Goal: Information Seeking & Learning: Stay updated

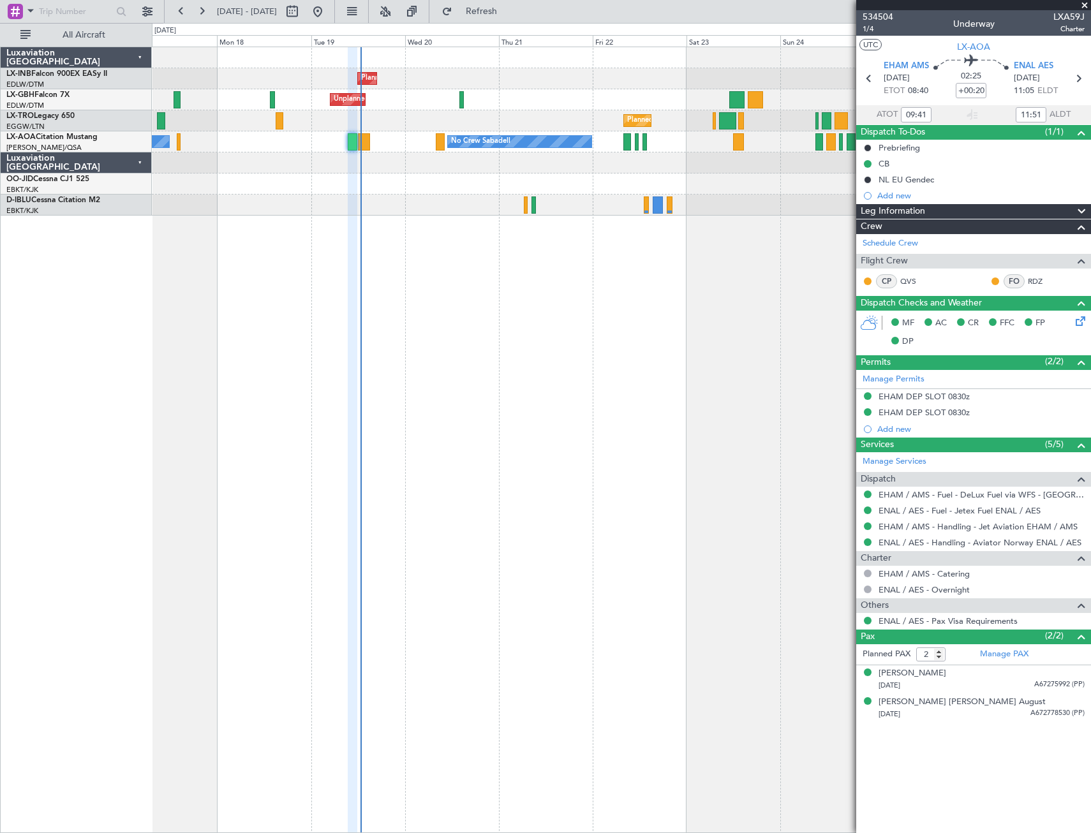
drag, startPoint x: 1085, startPoint y: 5, endPoint x: 1047, endPoint y: 13, distance: 38.4
click at [1085, 5] on span at bounding box center [1084, 5] width 13 height 11
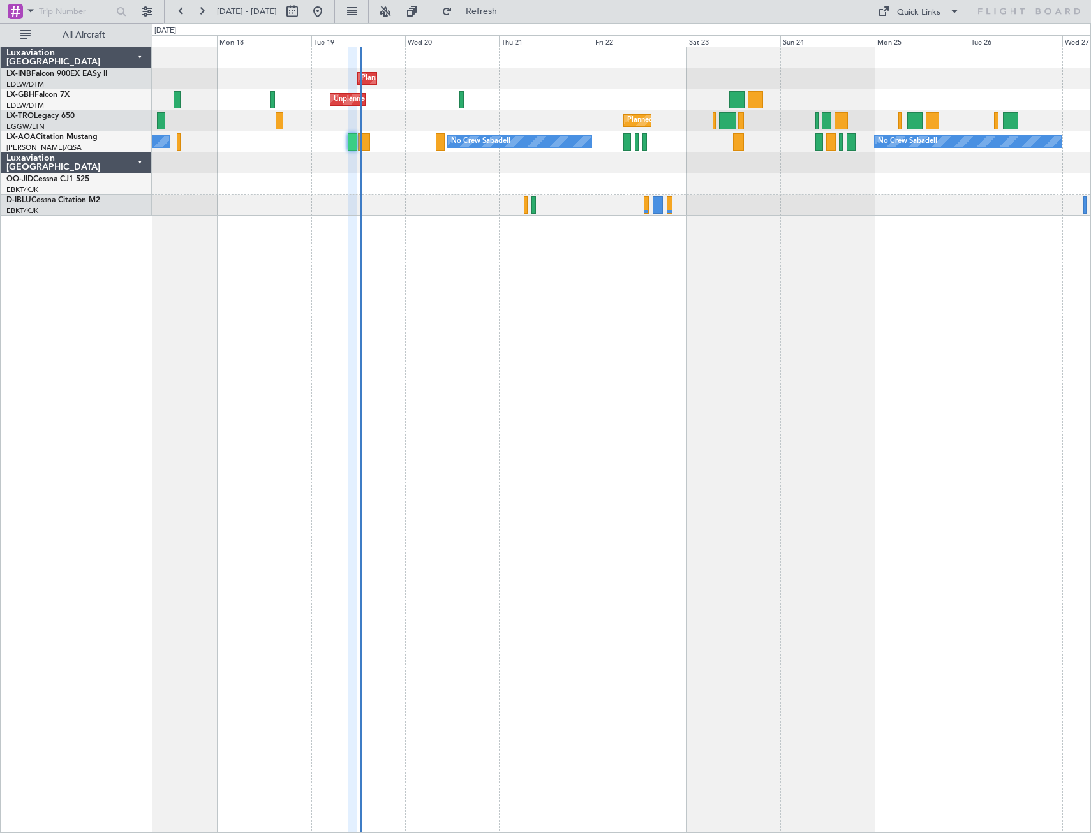
type input "0"
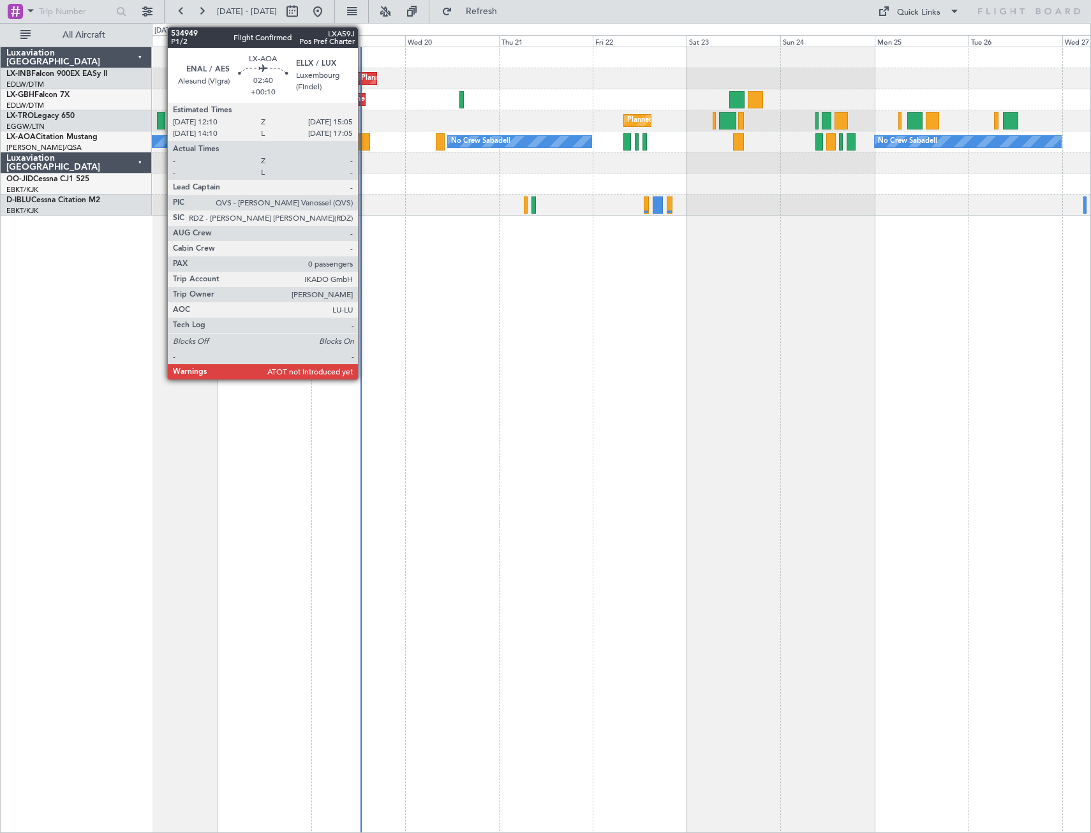
click at [364, 140] on div at bounding box center [363, 141] width 11 height 17
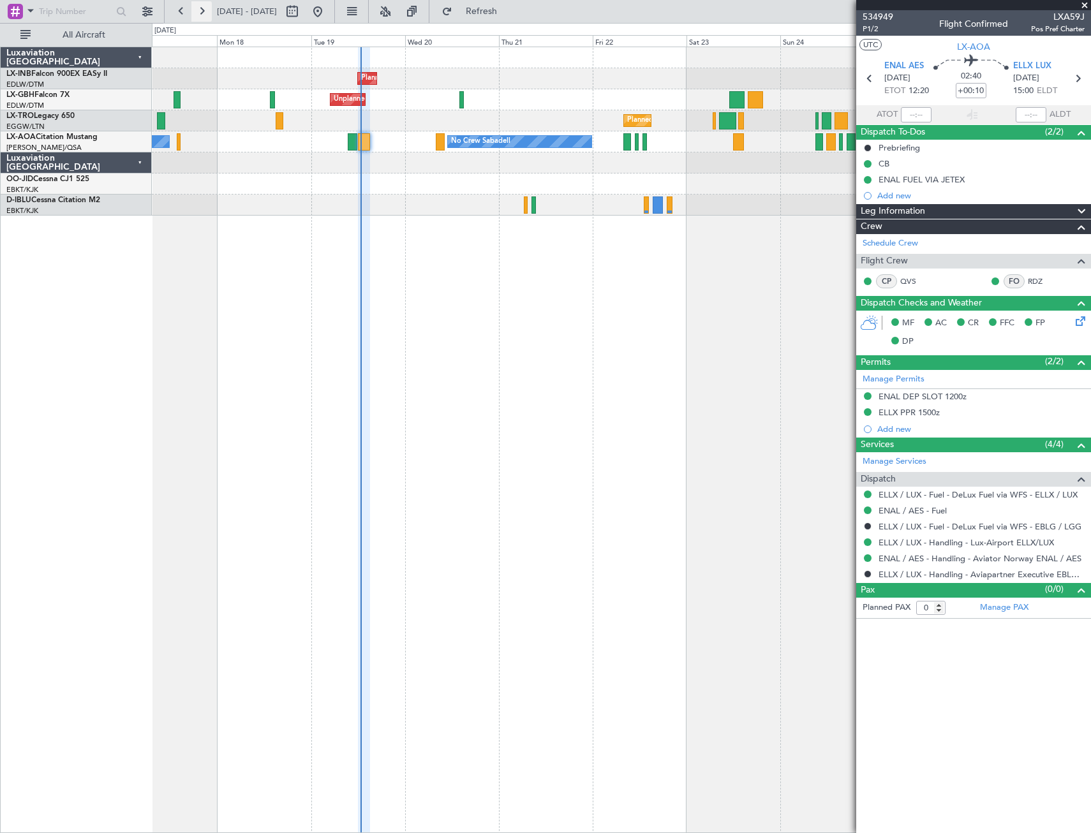
click at [202, 10] on button at bounding box center [201, 11] width 20 height 20
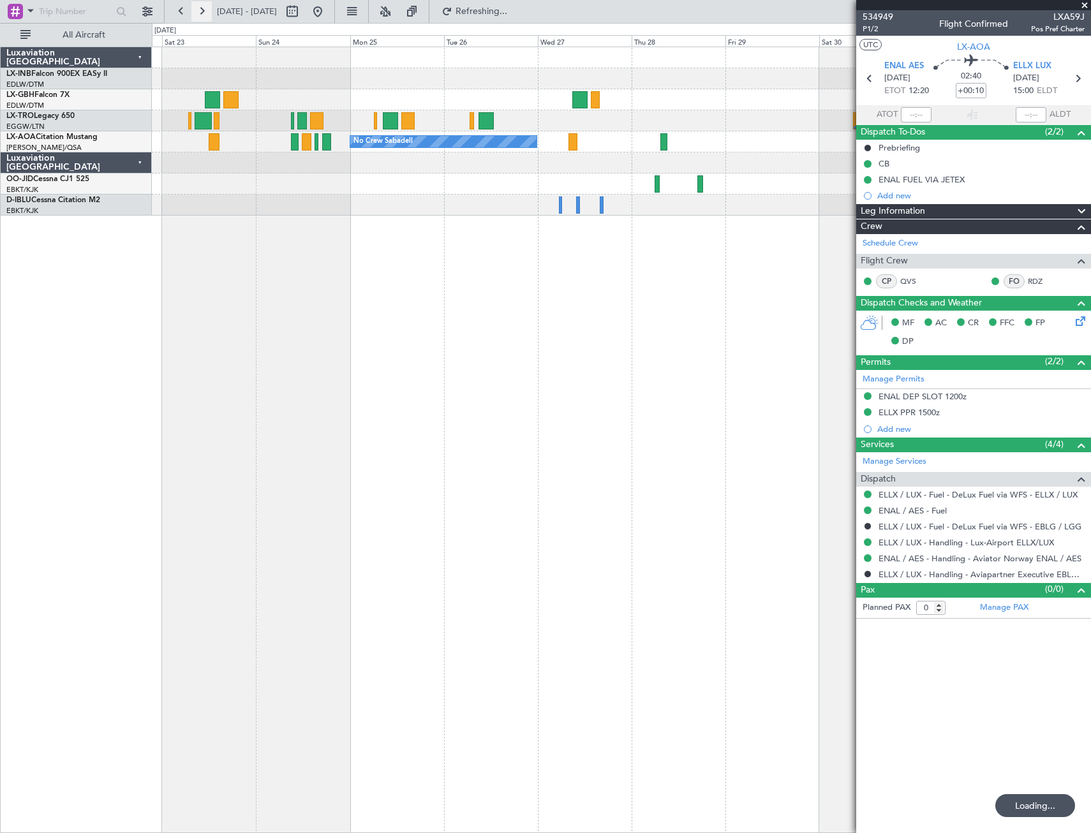
click at [202, 10] on button at bounding box center [201, 11] width 20 height 20
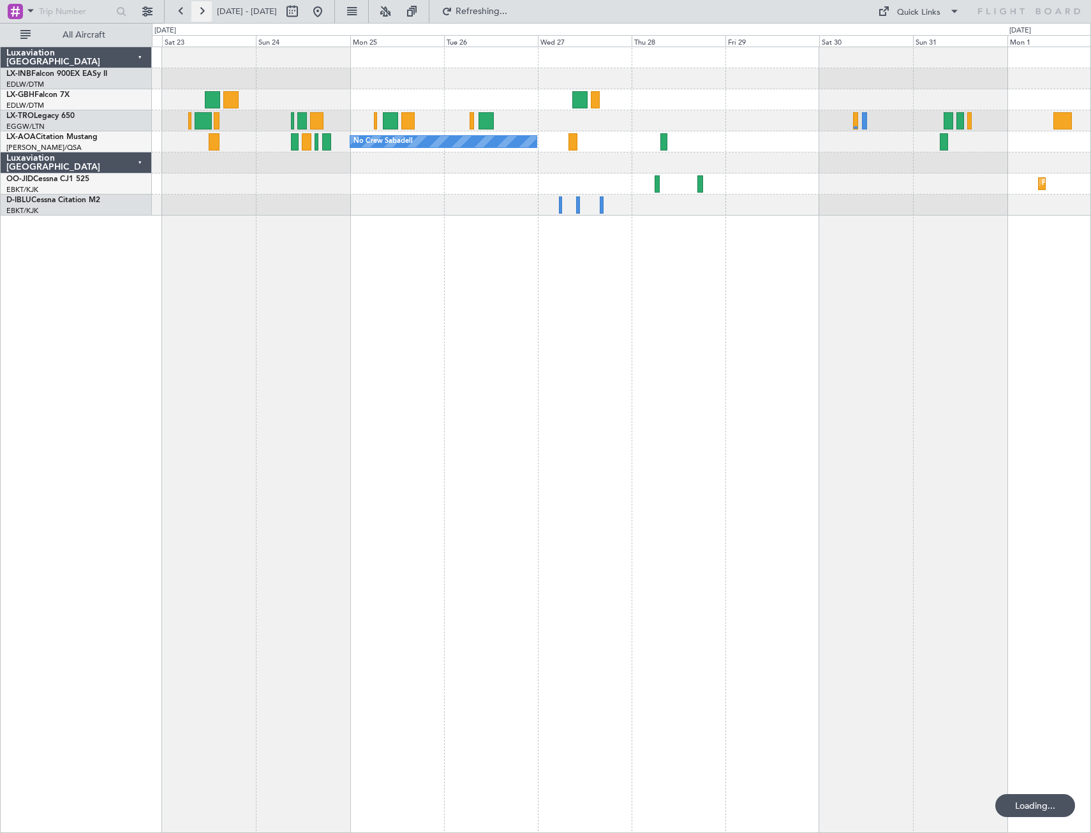
click at [202, 10] on button at bounding box center [201, 11] width 20 height 20
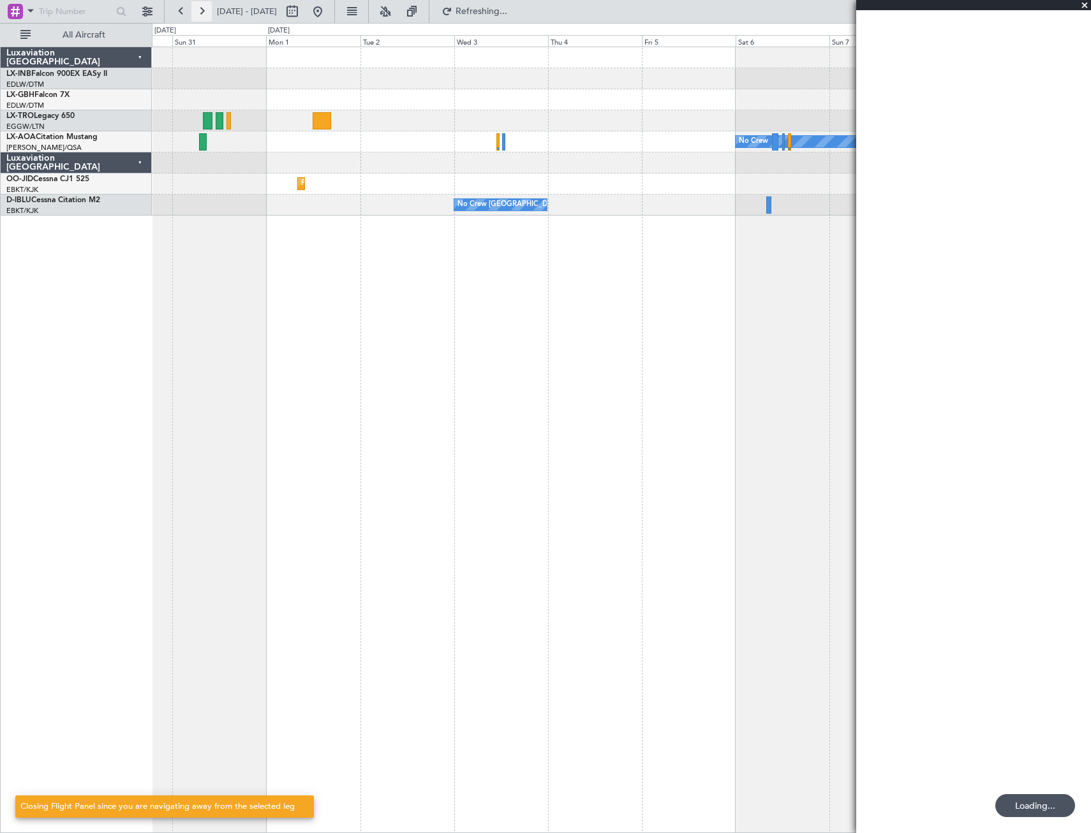
click at [202, 10] on button at bounding box center [201, 11] width 20 height 20
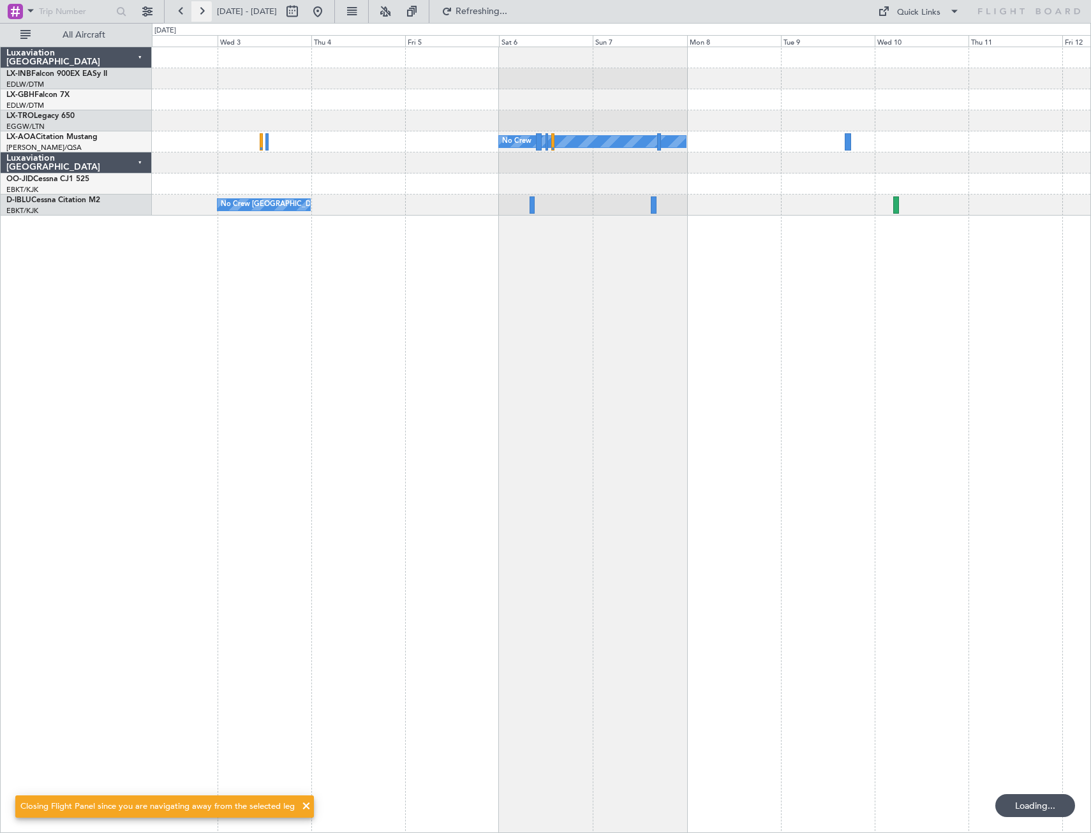
click at [202, 10] on button at bounding box center [201, 11] width 20 height 20
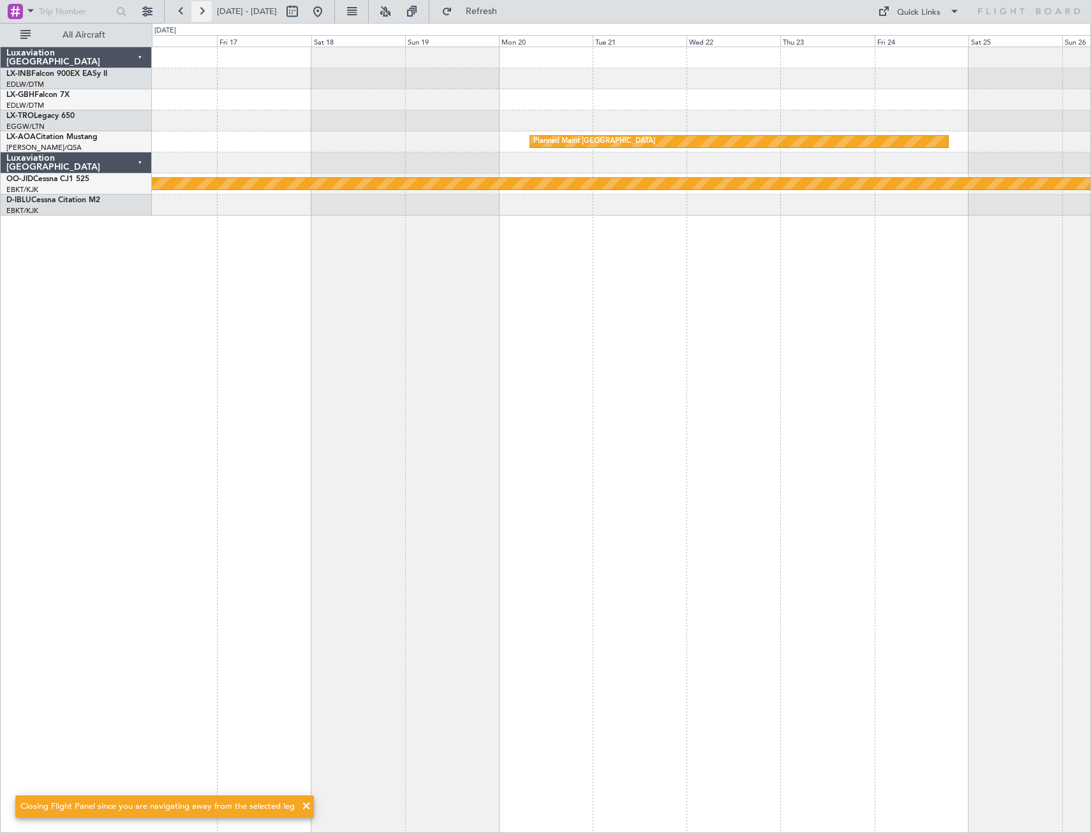
click at [202, 10] on button at bounding box center [201, 11] width 20 height 20
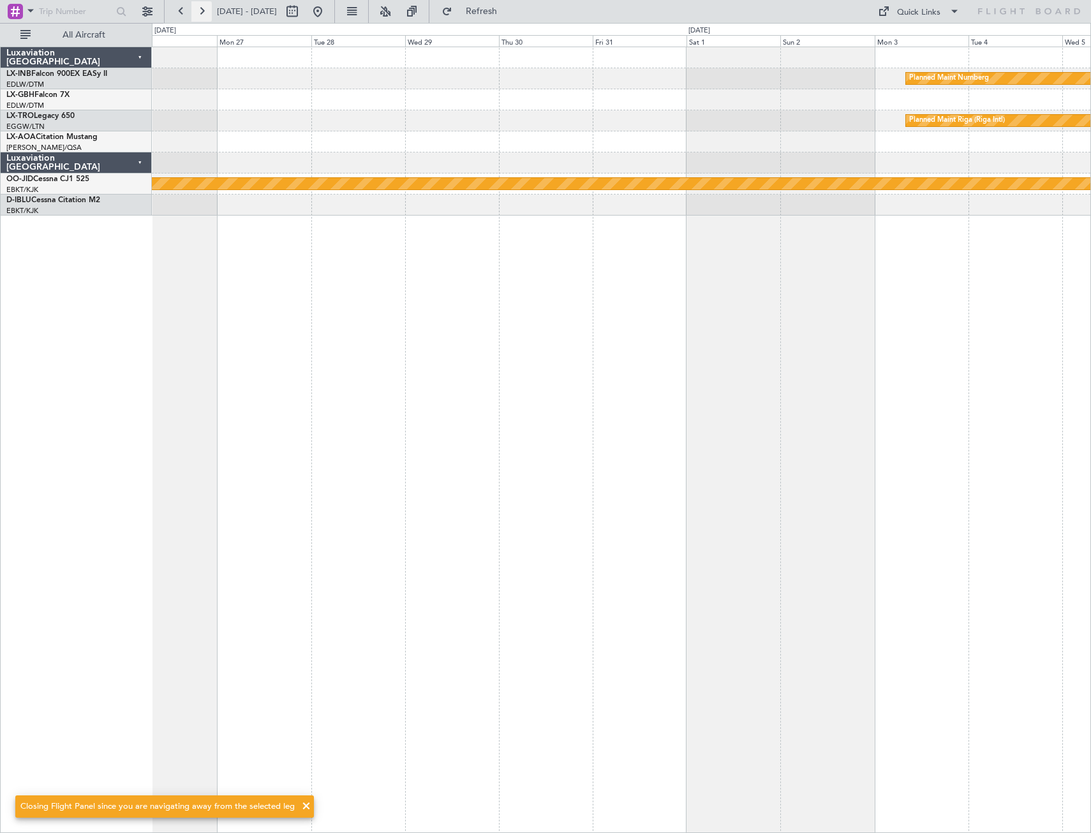
click at [202, 10] on button at bounding box center [201, 11] width 20 height 20
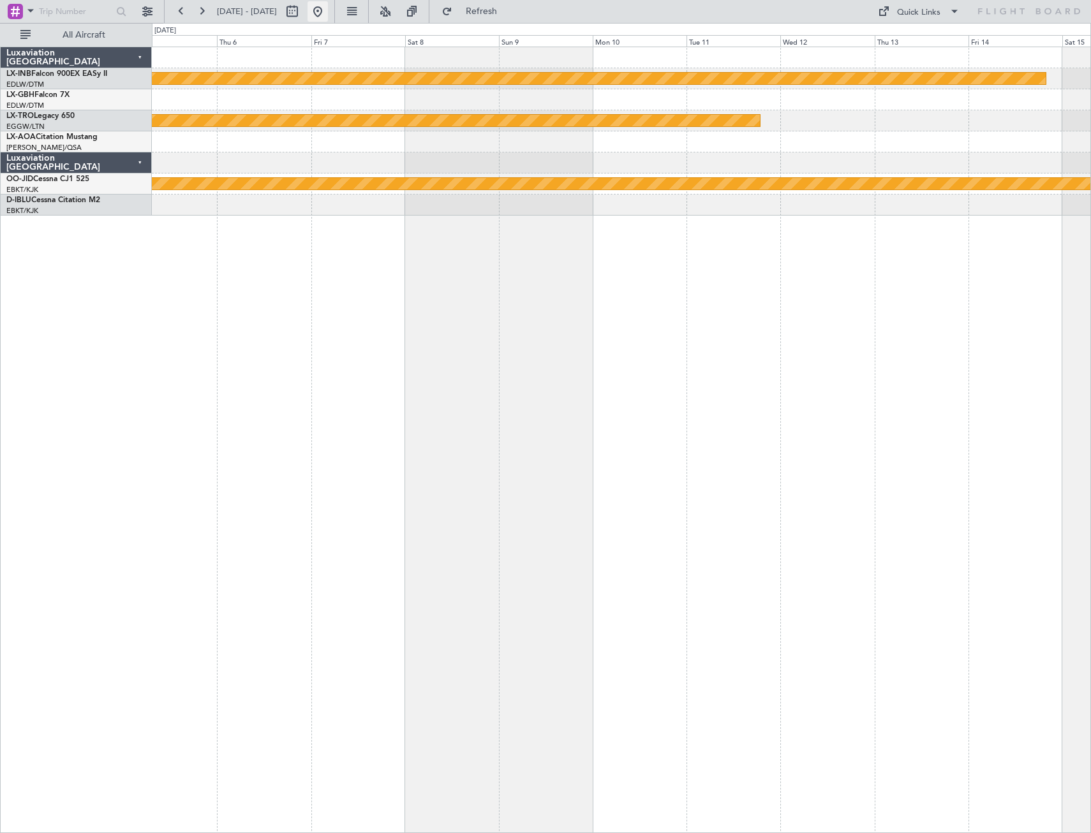
click at [328, 13] on button at bounding box center [317, 11] width 20 height 20
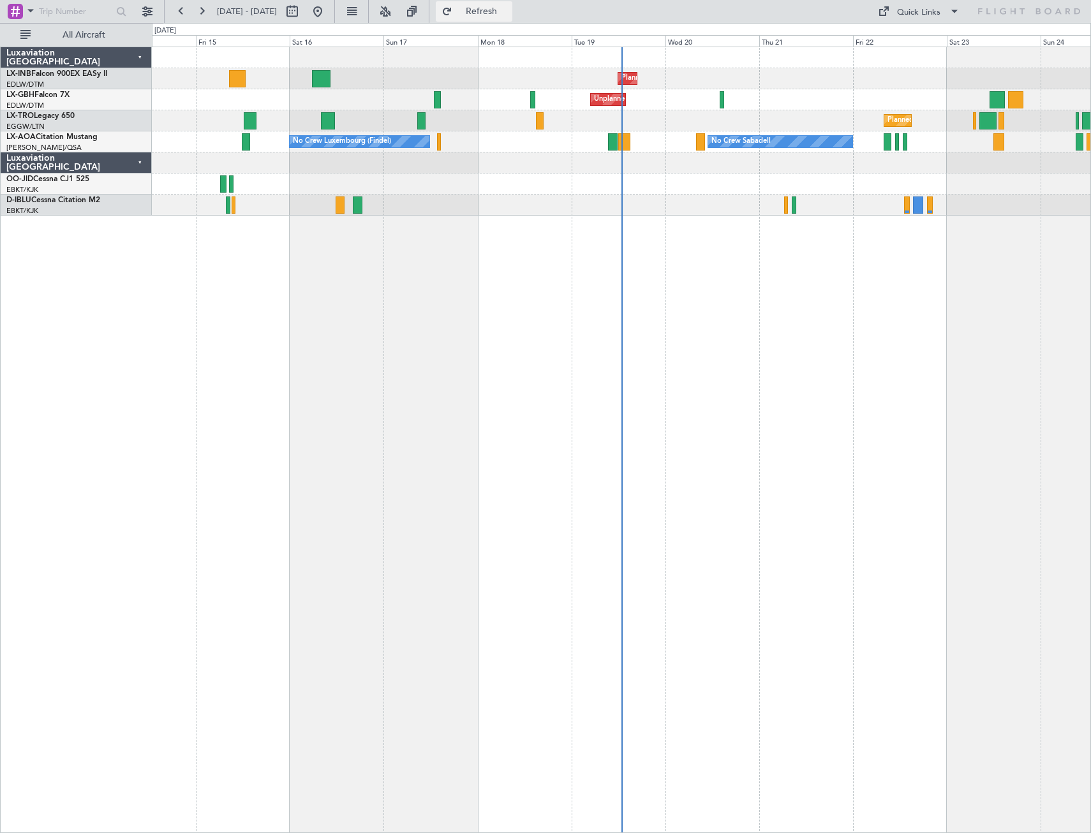
click at [497, 8] on button "Refresh" at bounding box center [474, 11] width 77 height 20
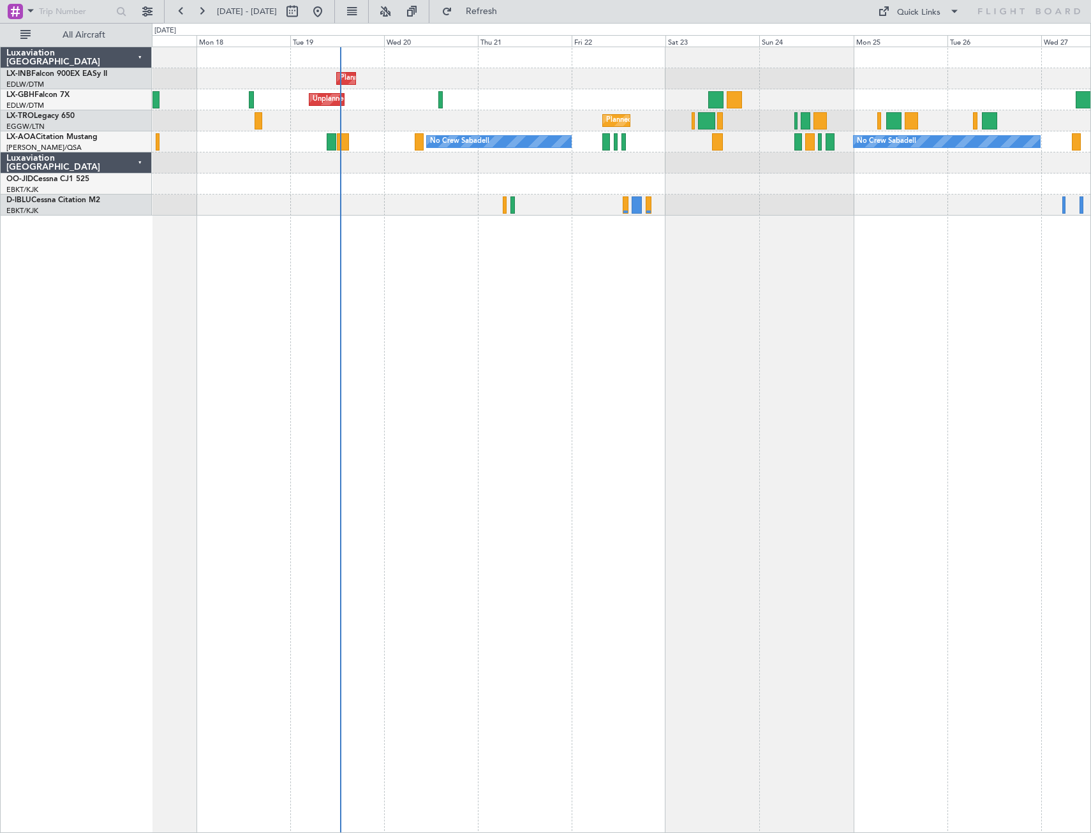
click at [600, 352] on div "Planned Maint Geneva (Cointrin) Unplanned Maint [GEOGRAPHIC_DATA] ([GEOGRAPHIC_…" at bounding box center [621, 440] width 939 height 786
click at [491, 356] on div "Planned Maint Geneva (Cointrin) Unplanned Maint [GEOGRAPHIC_DATA] ([GEOGRAPHIC_…" at bounding box center [621, 440] width 939 height 786
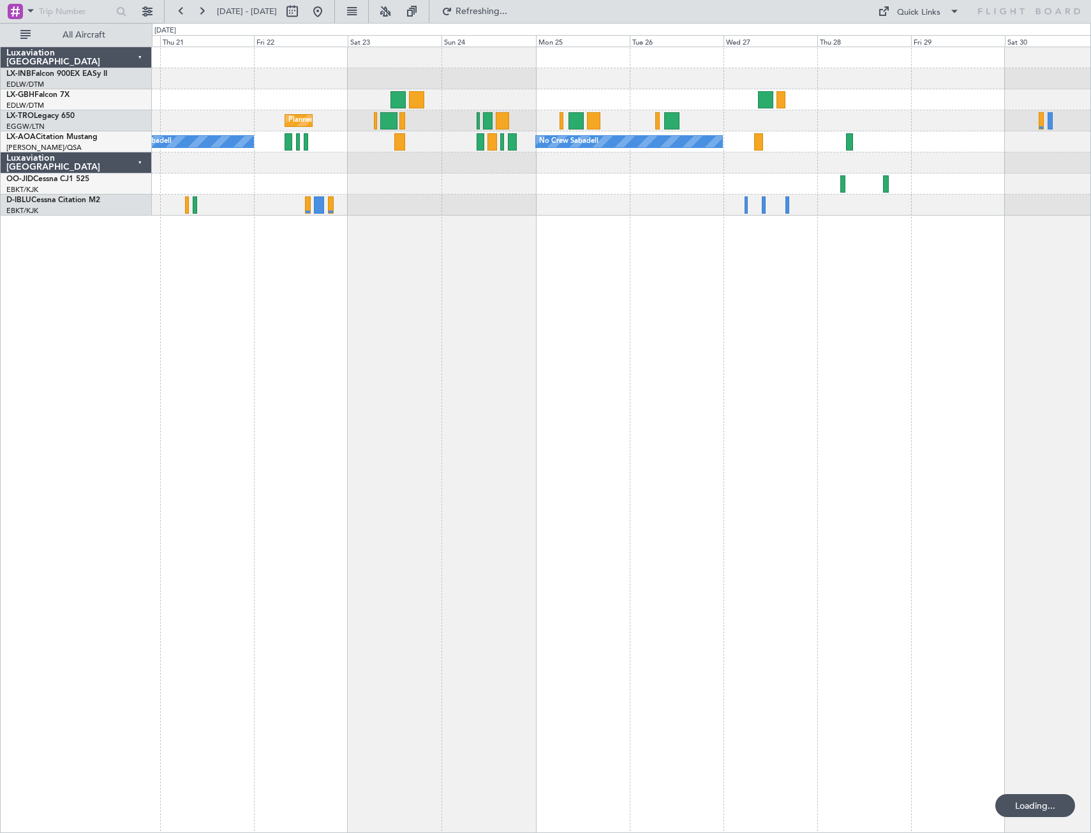
click at [533, 353] on div "Planned Maint Geneva (Cointrin) Unplanned Maint [GEOGRAPHIC_DATA] ([GEOGRAPHIC_…" at bounding box center [621, 440] width 939 height 786
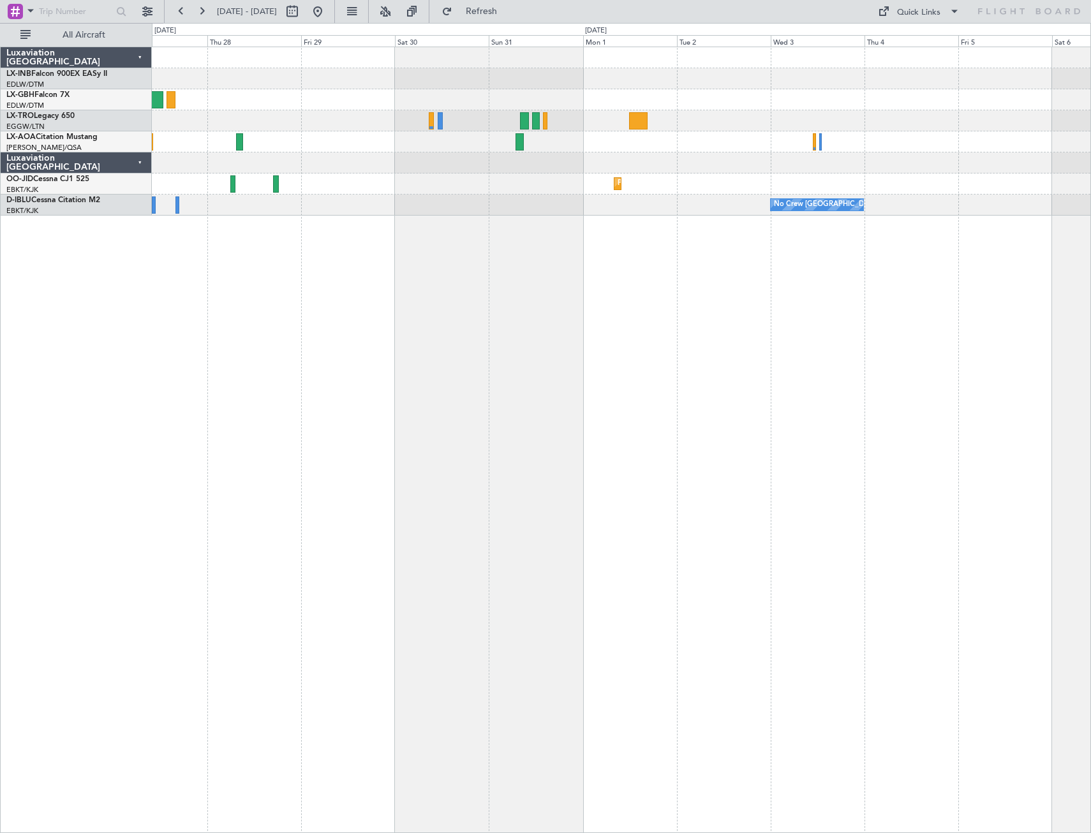
click at [425, 357] on div "No Crew Sabadell Planned Maint [GEOGRAPHIC_DATA]-[GEOGRAPHIC_DATA] No Crew [GEO…" at bounding box center [621, 440] width 939 height 786
click at [732, 344] on div "No Crew Sabadell Planned Maint [GEOGRAPHIC_DATA]-[GEOGRAPHIC_DATA] No Crew [GEO…" at bounding box center [621, 440] width 939 height 786
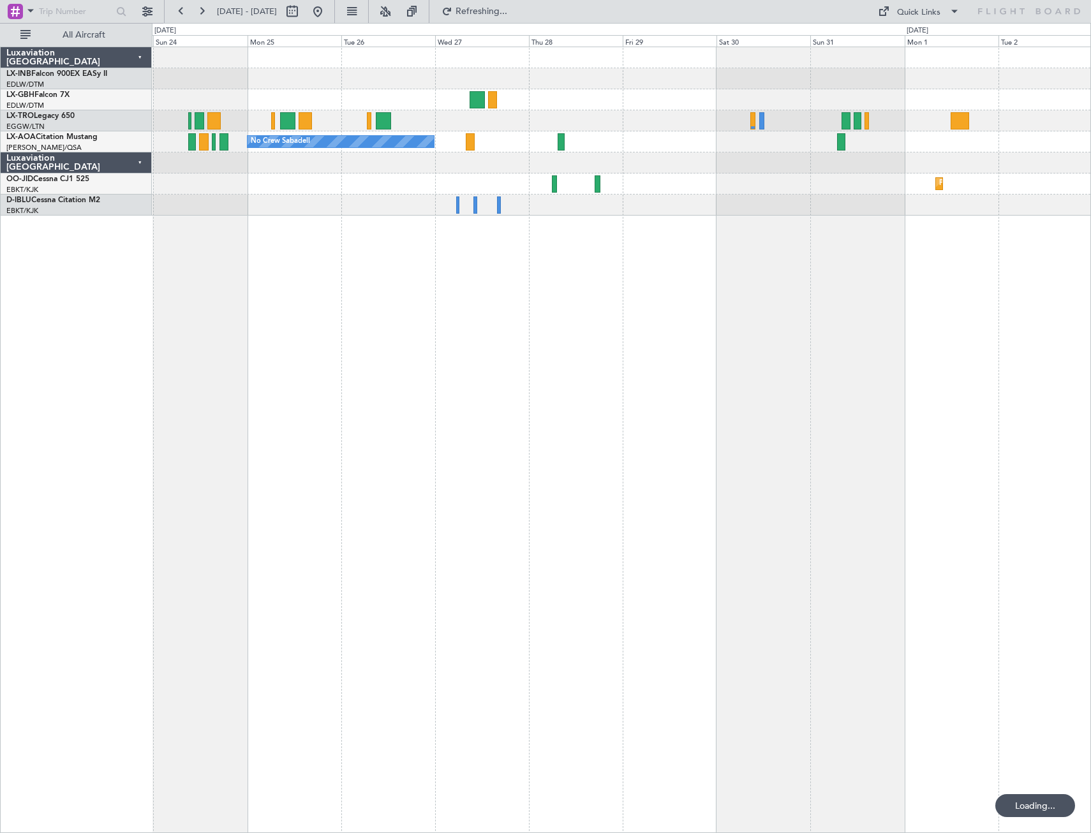
click at [715, 348] on div "No Crew Sabadell Planned Maint [GEOGRAPHIC_DATA]-[GEOGRAPHIC_DATA]" at bounding box center [621, 440] width 939 height 786
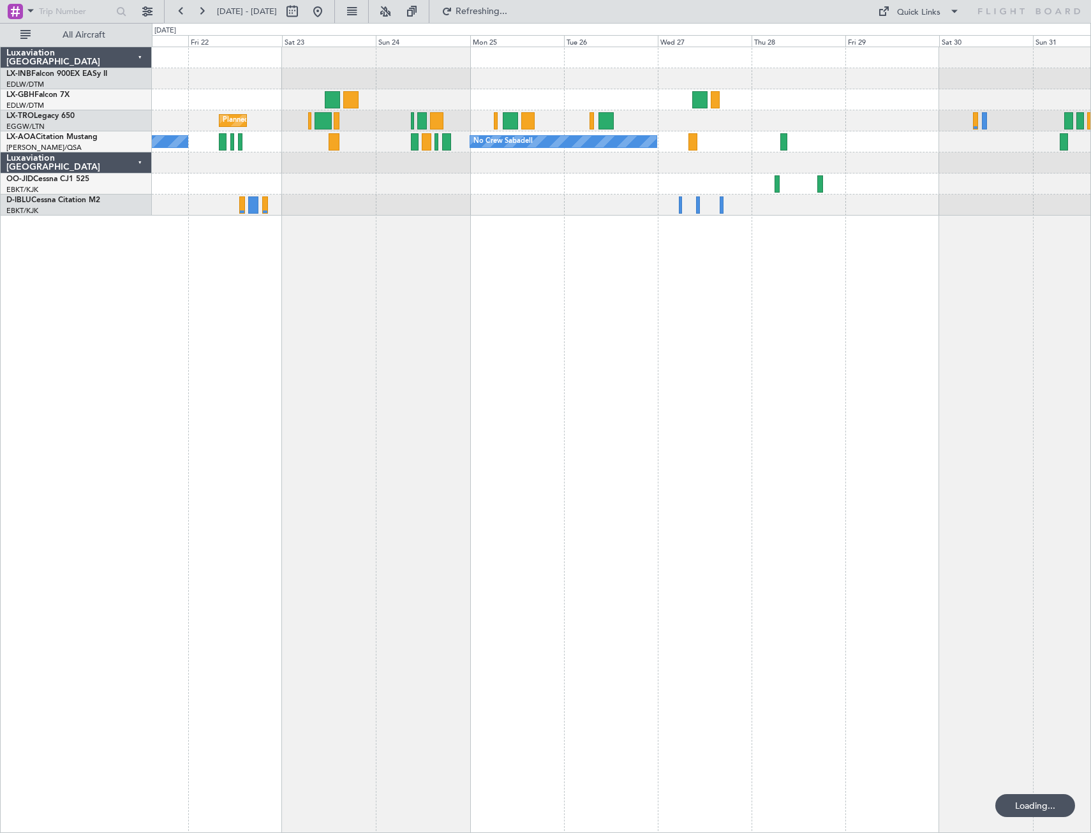
click at [637, 344] on div "Planned Maint Geneva (Cointrin) Unplanned Maint [GEOGRAPHIC_DATA] ([GEOGRAPHIC_…" at bounding box center [621, 440] width 939 height 786
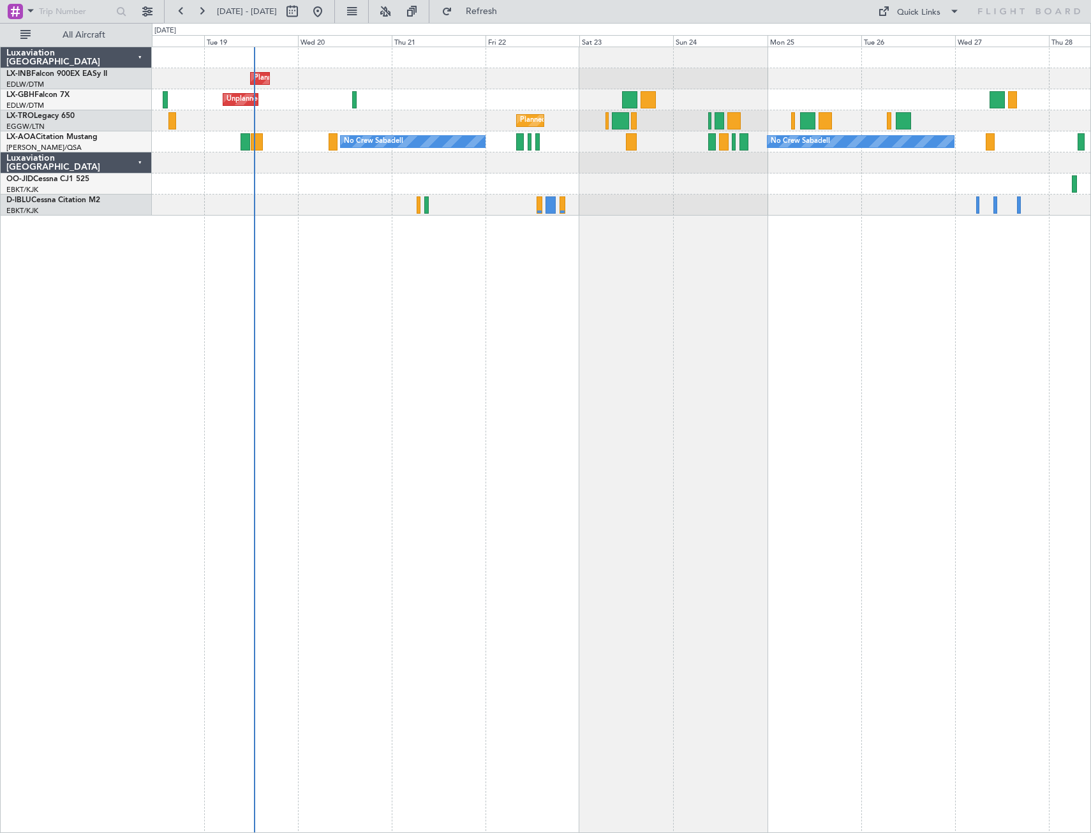
click at [668, 356] on div "Planned Maint Geneva (Cointrin) Unplanned Maint [GEOGRAPHIC_DATA] ([GEOGRAPHIC_…" at bounding box center [621, 440] width 939 height 786
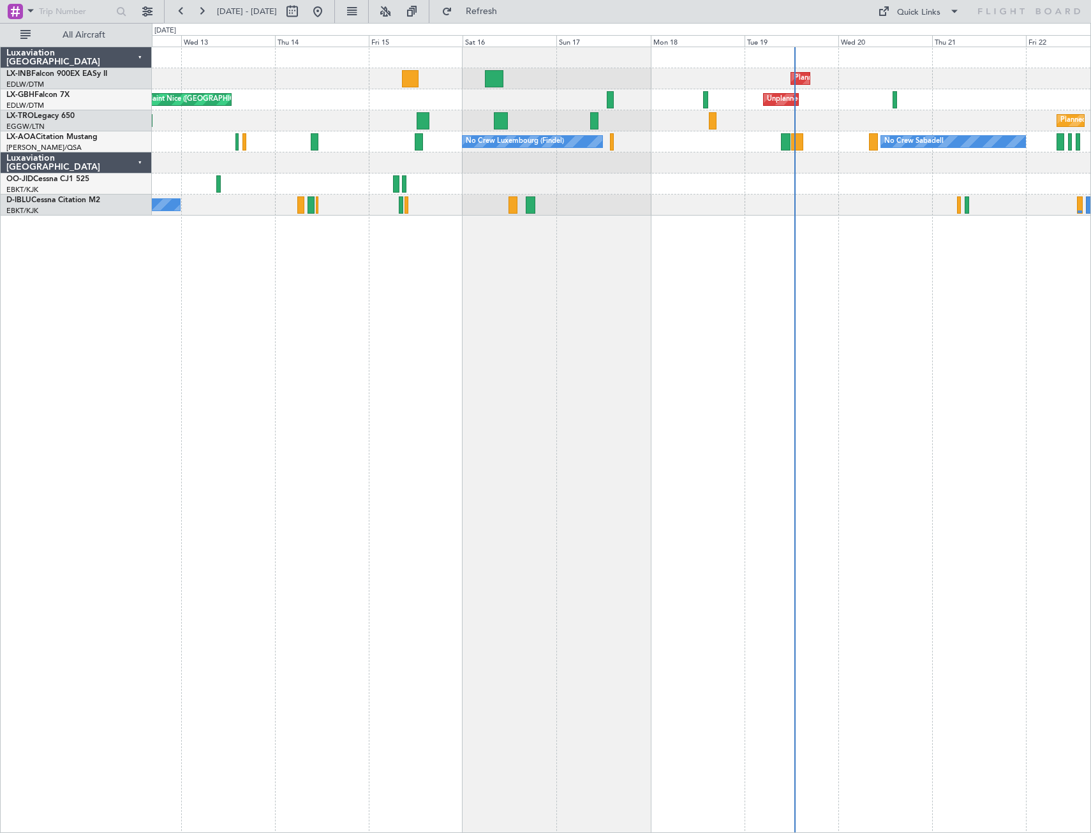
click at [767, 345] on div "Planned Maint Geneva (Cointrin) Unplanned Maint [GEOGRAPHIC_DATA] ([GEOGRAPHIC_…" at bounding box center [621, 440] width 939 height 786
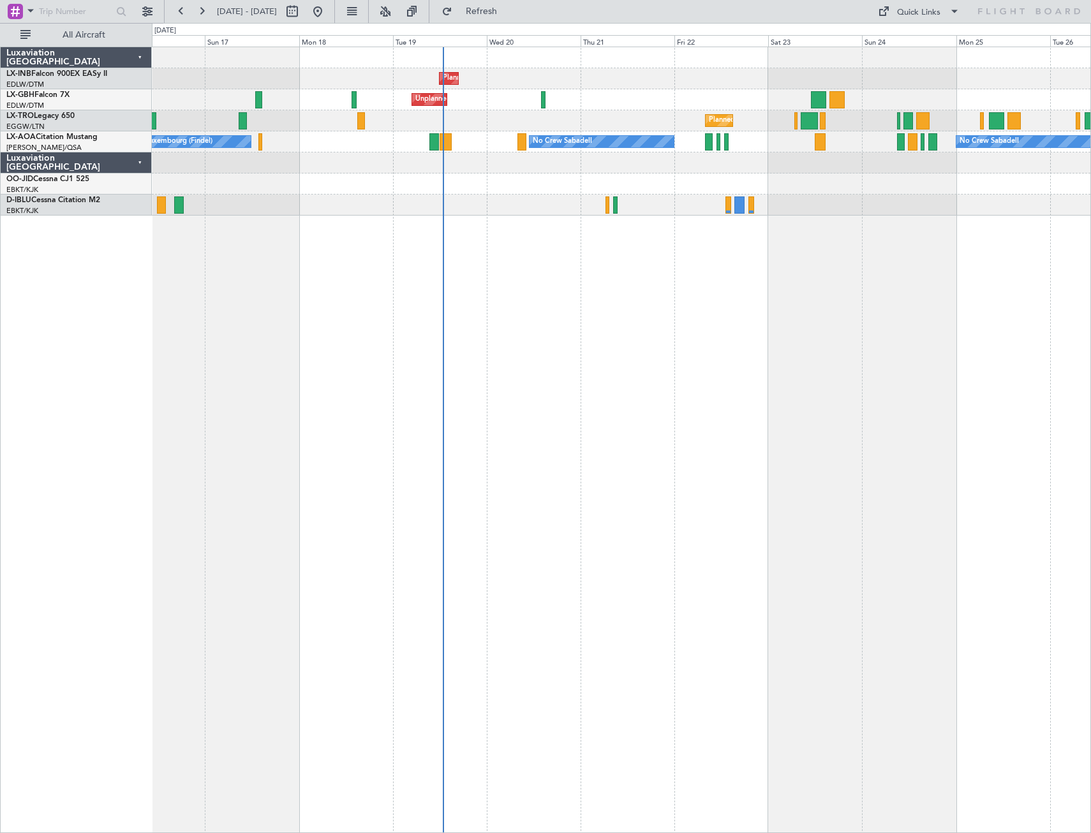
click at [265, 404] on div "Planned Maint Geneva (Cointrin) Unplanned Maint [GEOGRAPHIC_DATA] ([GEOGRAPHIC_…" at bounding box center [621, 440] width 939 height 786
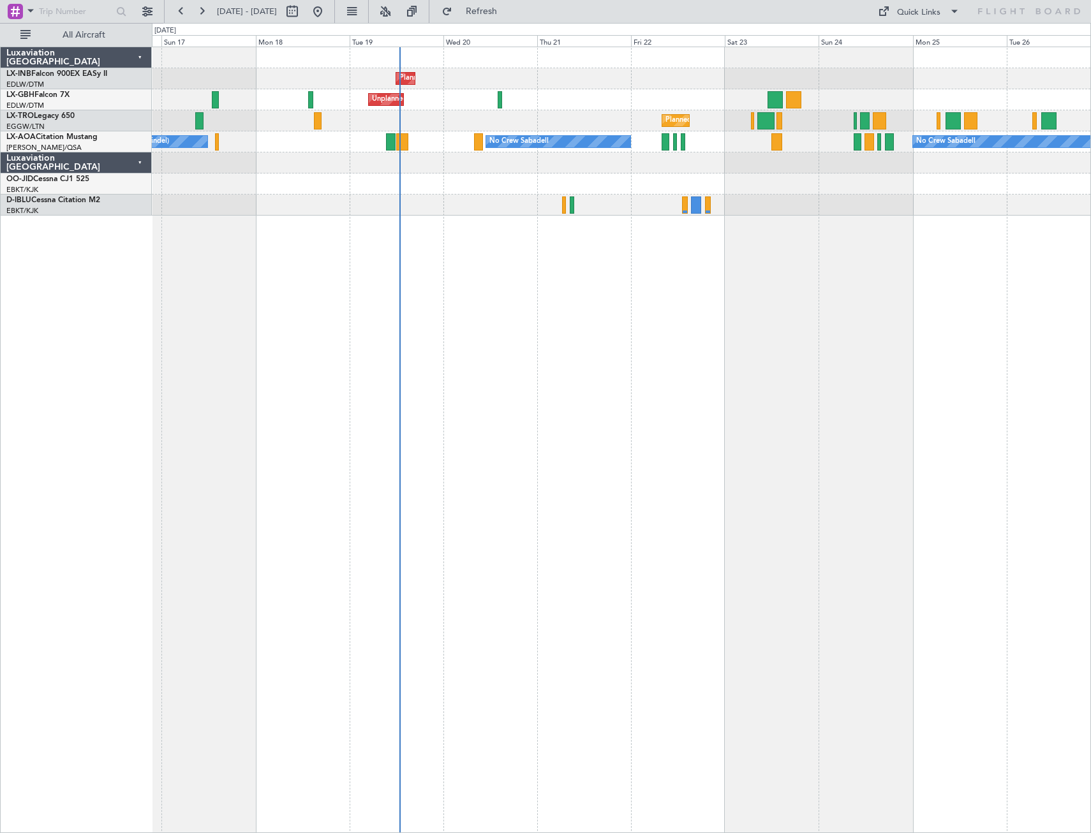
click at [292, 438] on div "Planned Maint Geneva (Cointrin) Unplanned Maint [GEOGRAPHIC_DATA] ([GEOGRAPHIC_…" at bounding box center [621, 440] width 939 height 786
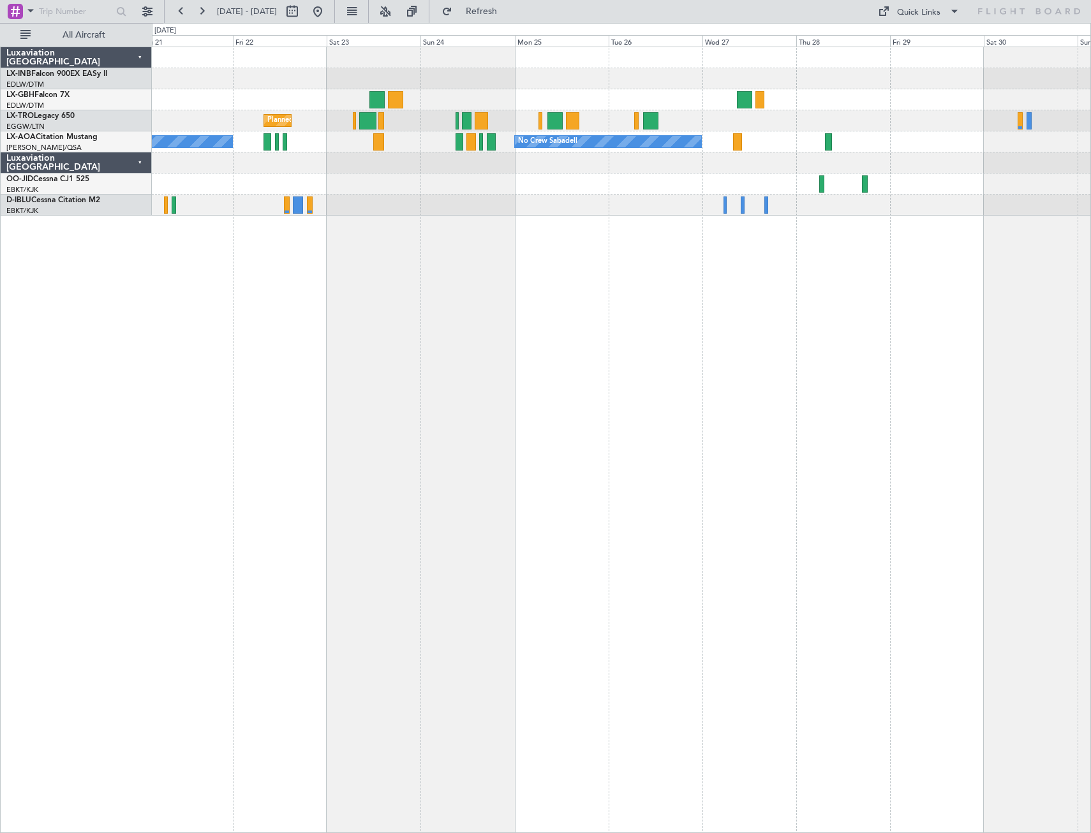
click at [390, 388] on div "Planned Maint Geneva (Cointrin) Unplanned Maint [GEOGRAPHIC_DATA] ([GEOGRAPHIC_…" at bounding box center [621, 440] width 939 height 786
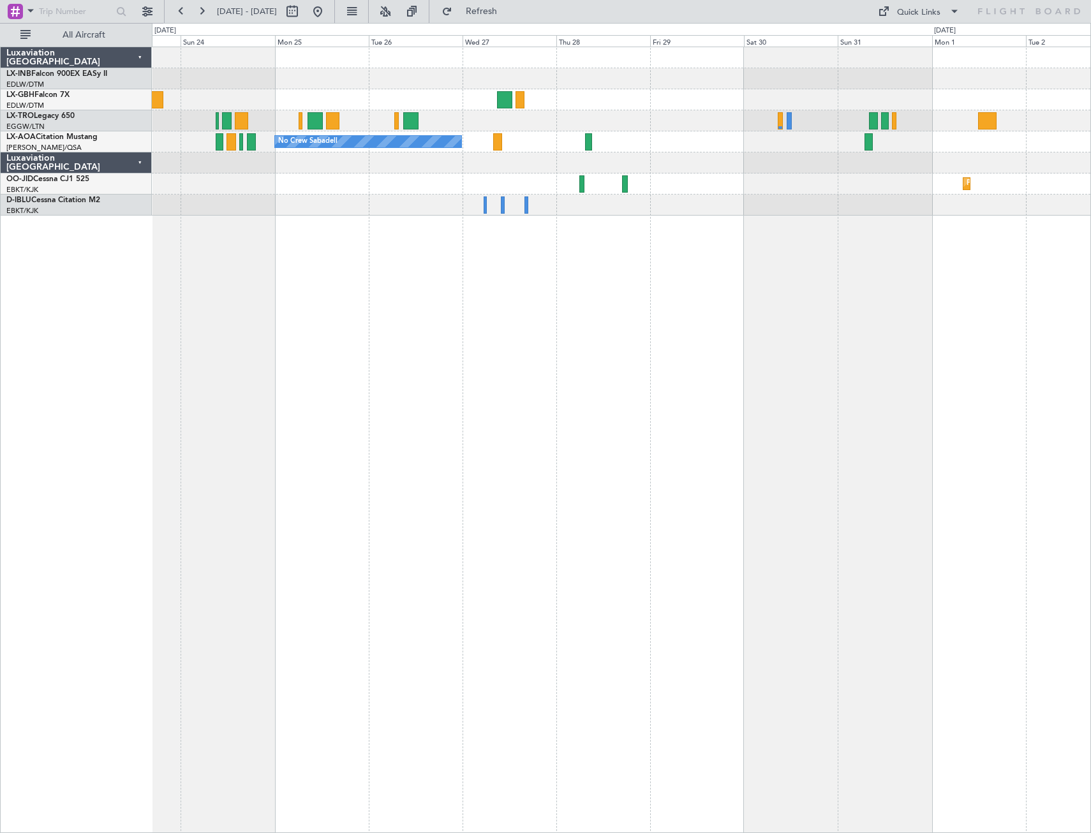
click at [281, 409] on div "Planned Maint [GEOGRAPHIC_DATA] ([GEOGRAPHIC_DATA]) No Crew Sabadell No Crew Sa…" at bounding box center [621, 440] width 939 height 786
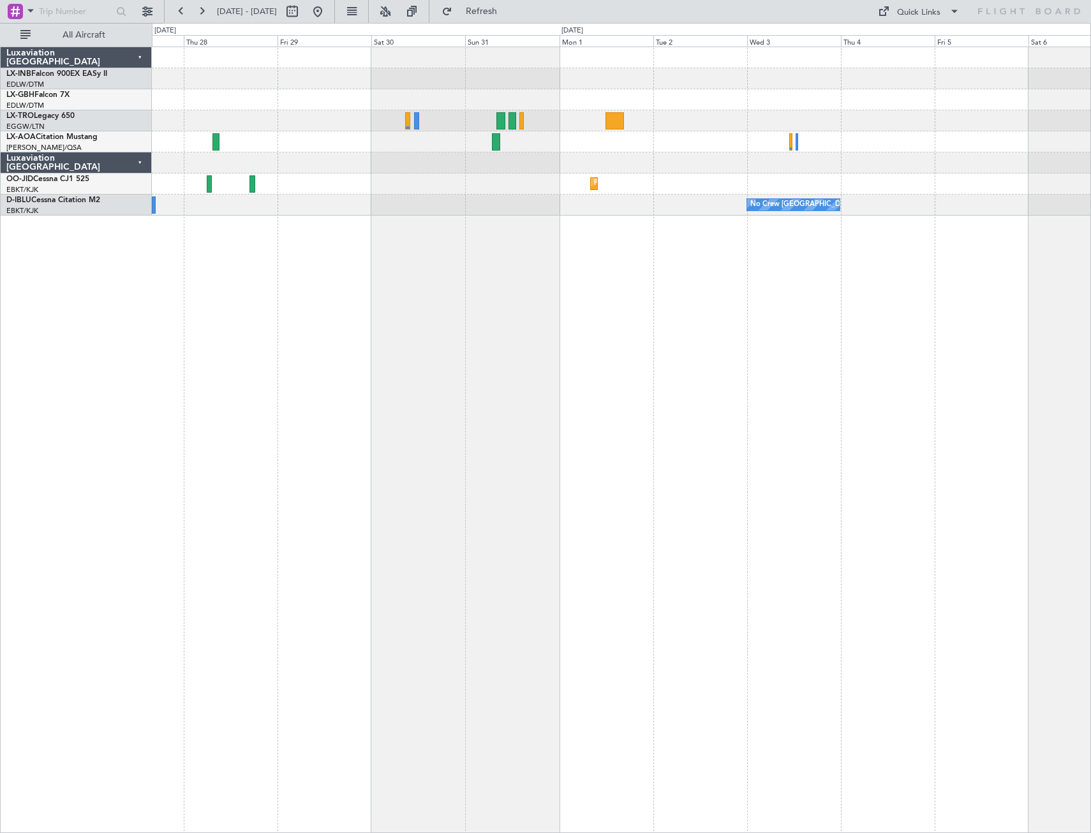
click at [327, 448] on div "No Crew Sabadell Planned Maint [GEOGRAPHIC_DATA]-[GEOGRAPHIC_DATA] No Crew [GEO…" at bounding box center [621, 440] width 939 height 786
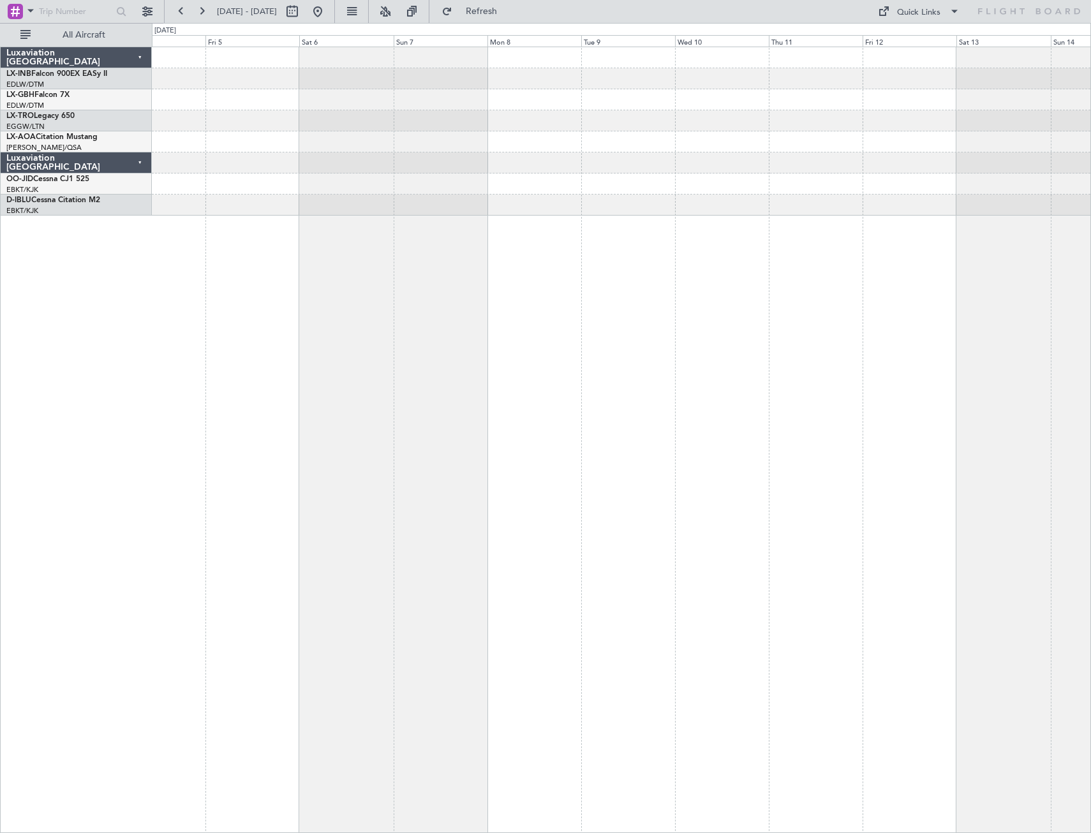
click at [380, 462] on div "No Crew [GEOGRAPHIC_DATA] ([GEOGRAPHIC_DATA] National)" at bounding box center [621, 440] width 939 height 786
click at [464, 509] on div "No Crew [GEOGRAPHIC_DATA] ([GEOGRAPHIC_DATA] National)" at bounding box center [621, 440] width 939 height 786
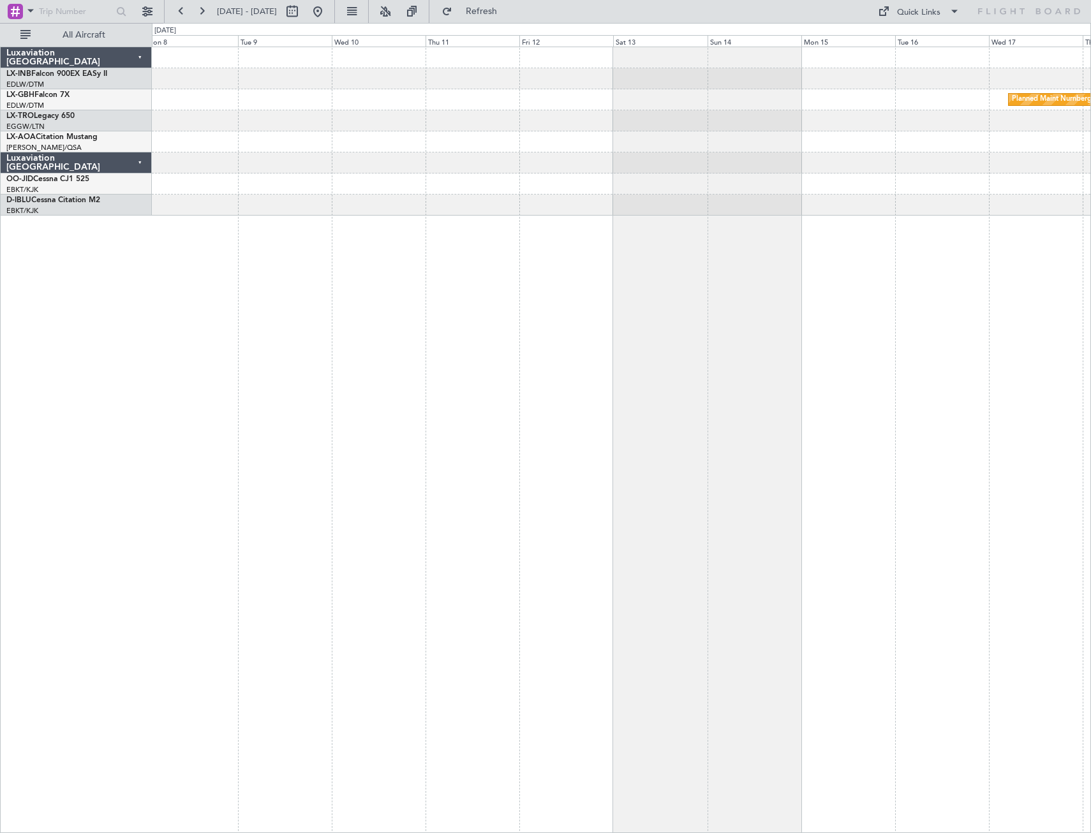
click at [466, 492] on div "Planned Maint Nurnberg No Crew Sabadell" at bounding box center [621, 440] width 939 height 786
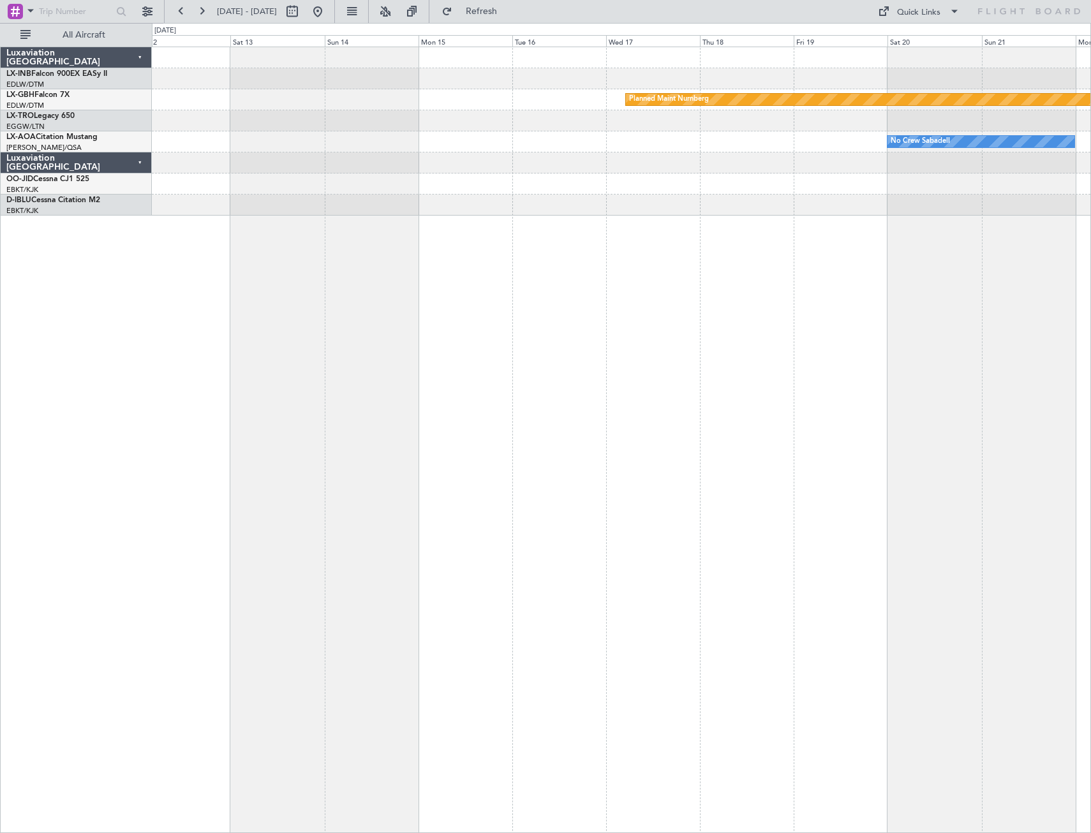
click at [534, 469] on div "Planned Maint Nurnberg No Crew Sabadell" at bounding box center [621, 440] width 939 height 786
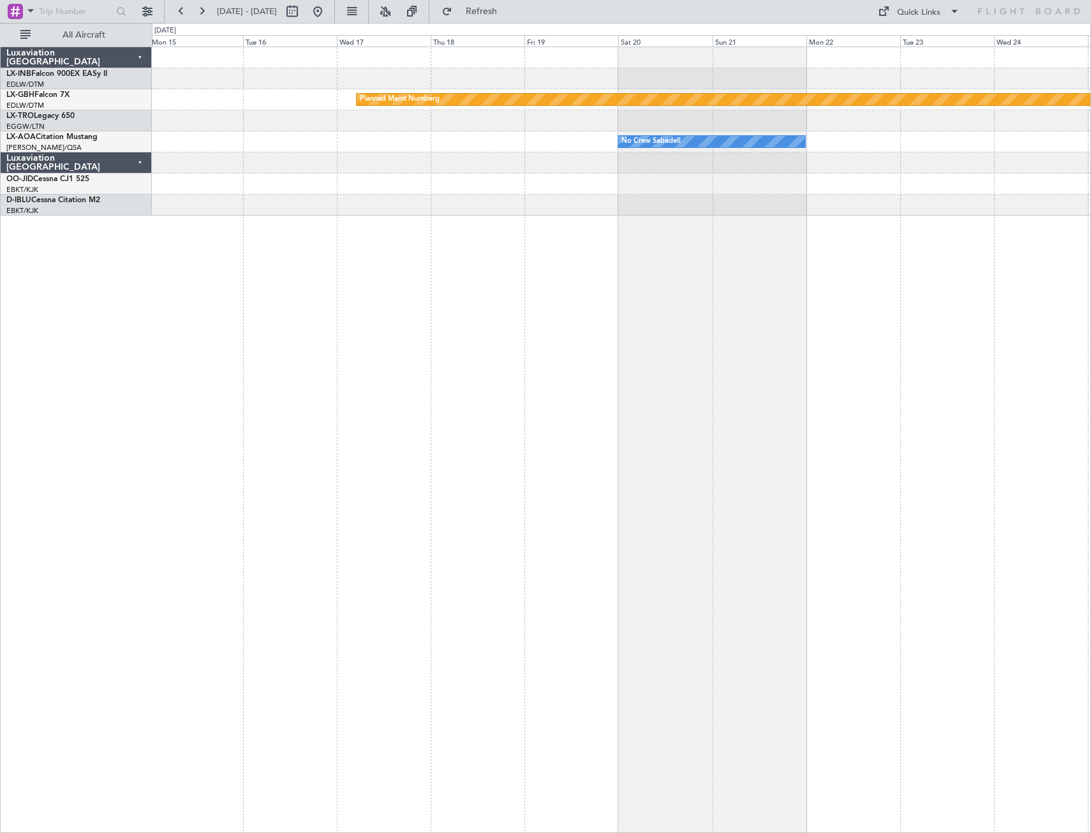
click at [421, 495] on div "Planned Maint Nurnberg No Crew Sabadell null [GEOGRAPHIC_DATA]-[GEOGRAPHIC_DATA]" at bounding box center [621, 440] width 939 height 786
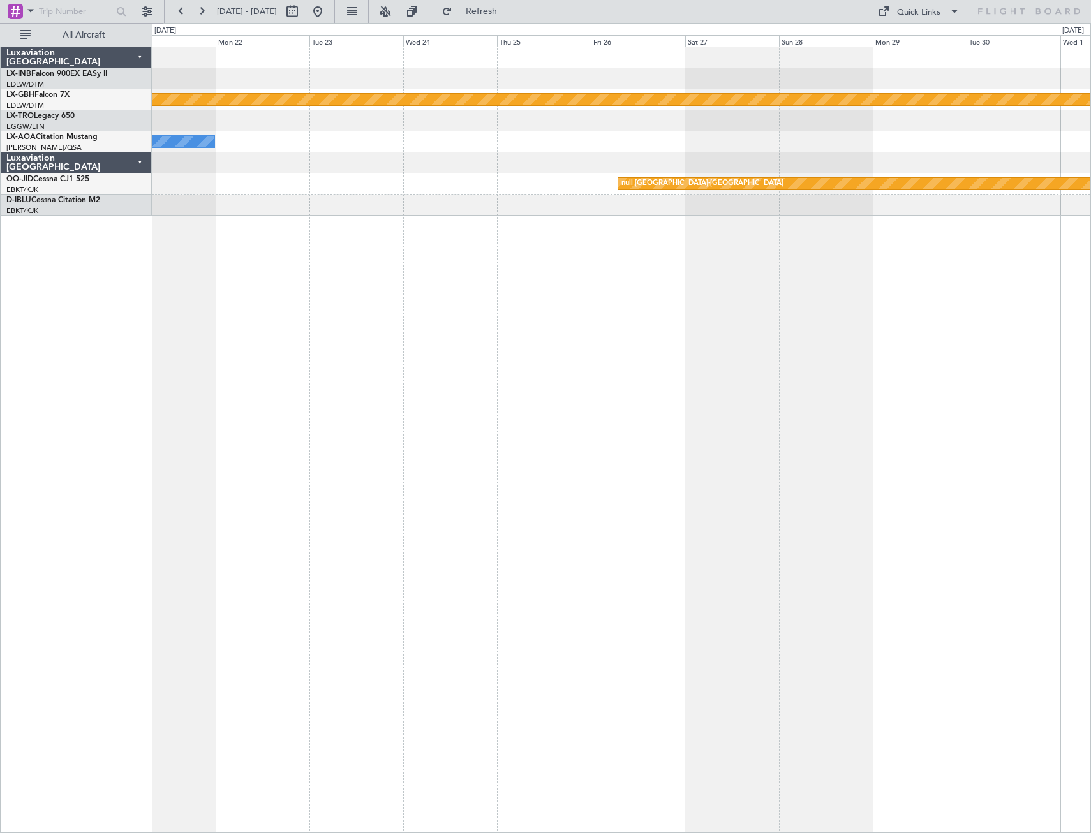
click at [495, 496] on div "Planned Maint Nurnberg No Crew Sabadell null [GEOGRAPHIC_DATA]-[GEOGRAPHIC_DATA]" at bounding box center [621, 440] width 939 height 786
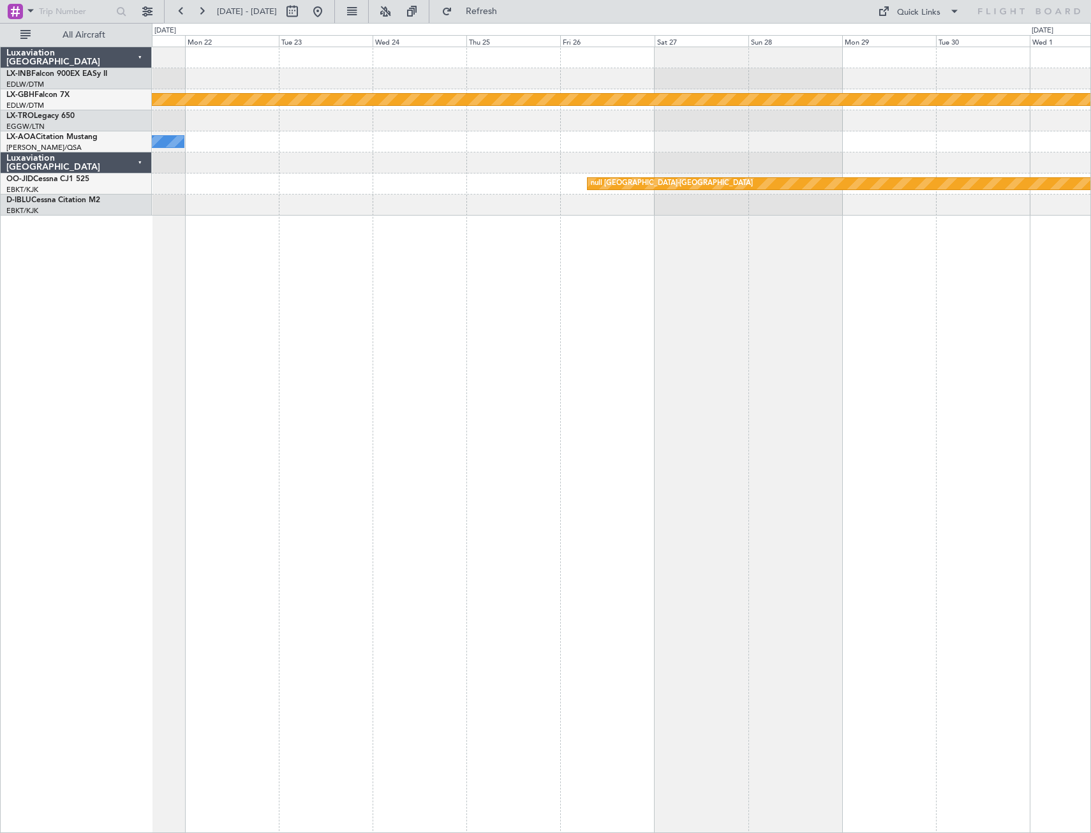
click at [417, 515] on div "Planned Maint Nurnberg No Crew Sabadell No Crew Sabadell null [GEOGRAPHIC_DATA]…" at bounding box center [621, 440] width 939 height 786
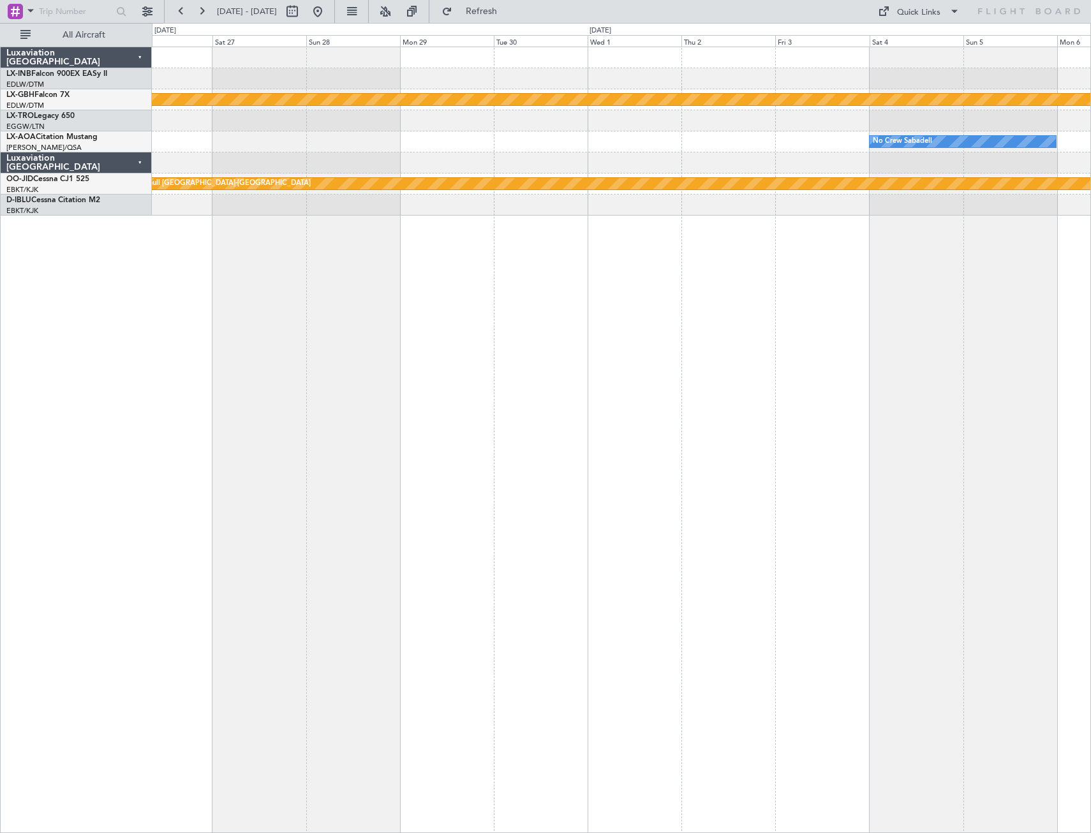
click at [308, 503] on div "Planned Maint Nurnberg No Crew Sabadell null [GEOGRAPHIC_DATA]-[GEOGRAPHIC_DATA]" at bounding box center [621, 440] width 939 height 786
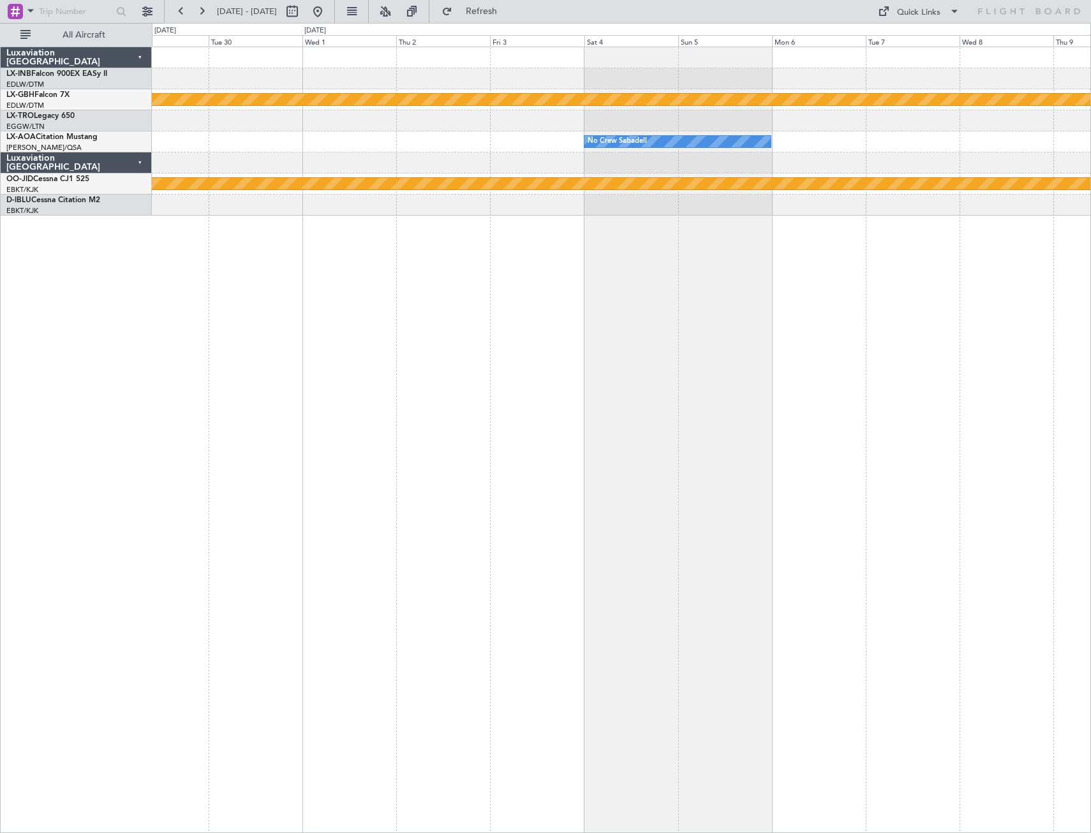
click at [409, 509] on div "Planned Maint Nurnberg No Crew Sabadell null [GEOGRAPHIC_DATA]-[GEOGRAPHIC_DATA]" at bounding box center [621, 440] width 939 height 786
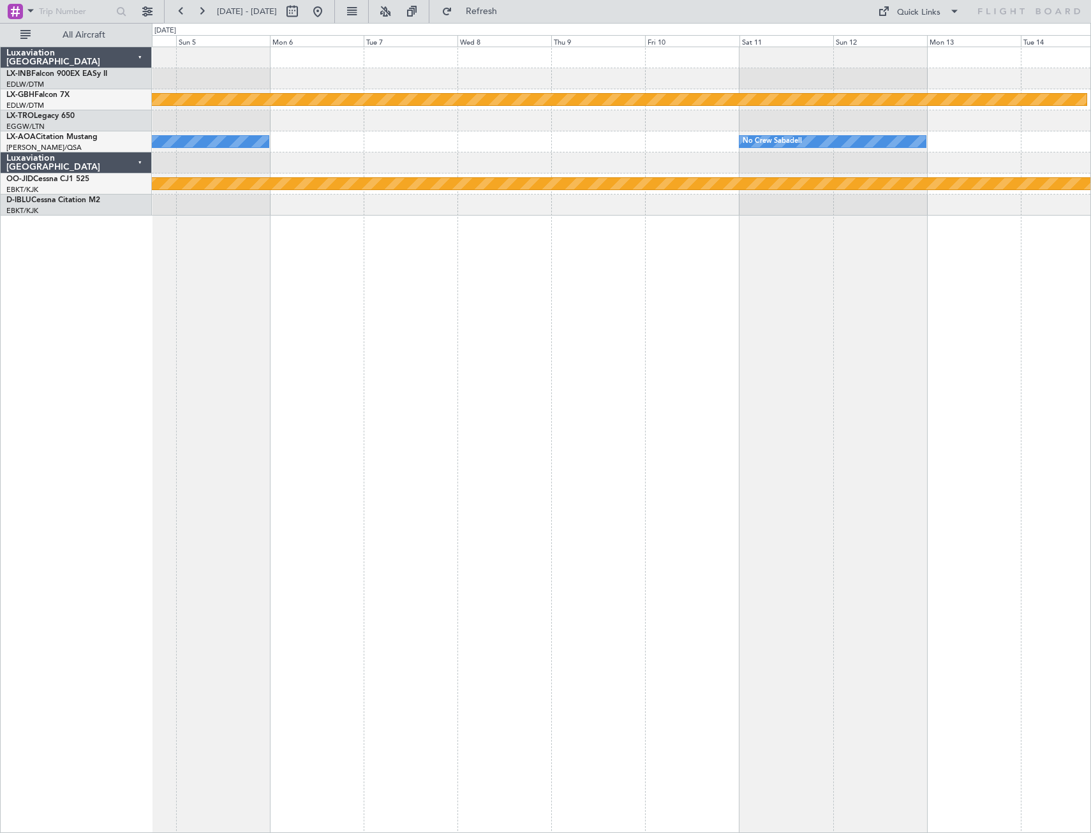
click at [452, 505] on div "Planned Maint Nurnberg No Crew Sabadell No Crew Sabadell null [GEOGRAPHIC_DATA]…" at bounding box center [621, 440] width 939 height 786
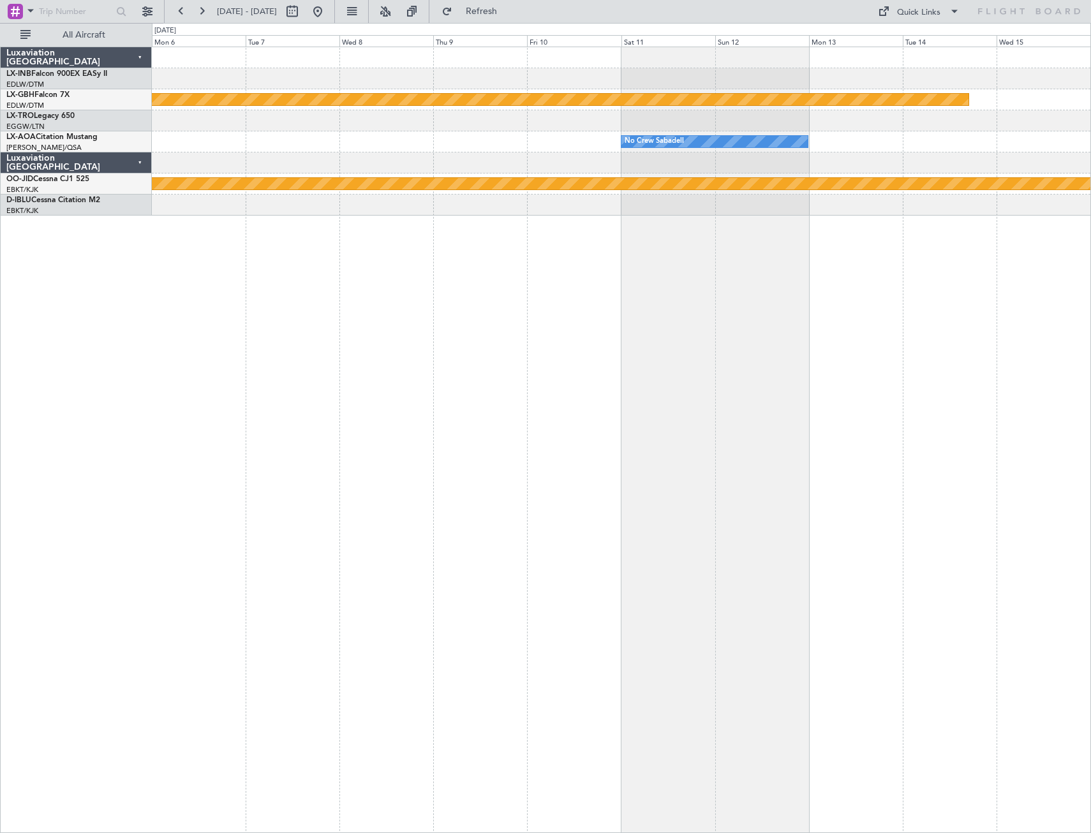
click at [450, 508] on div "Planned Maint Nurnberg No Crew Sabadell No Crew Sabadell null [GEOGRAPHIC_DATA]…" at bounding box center [621, 440] width 939 height 786
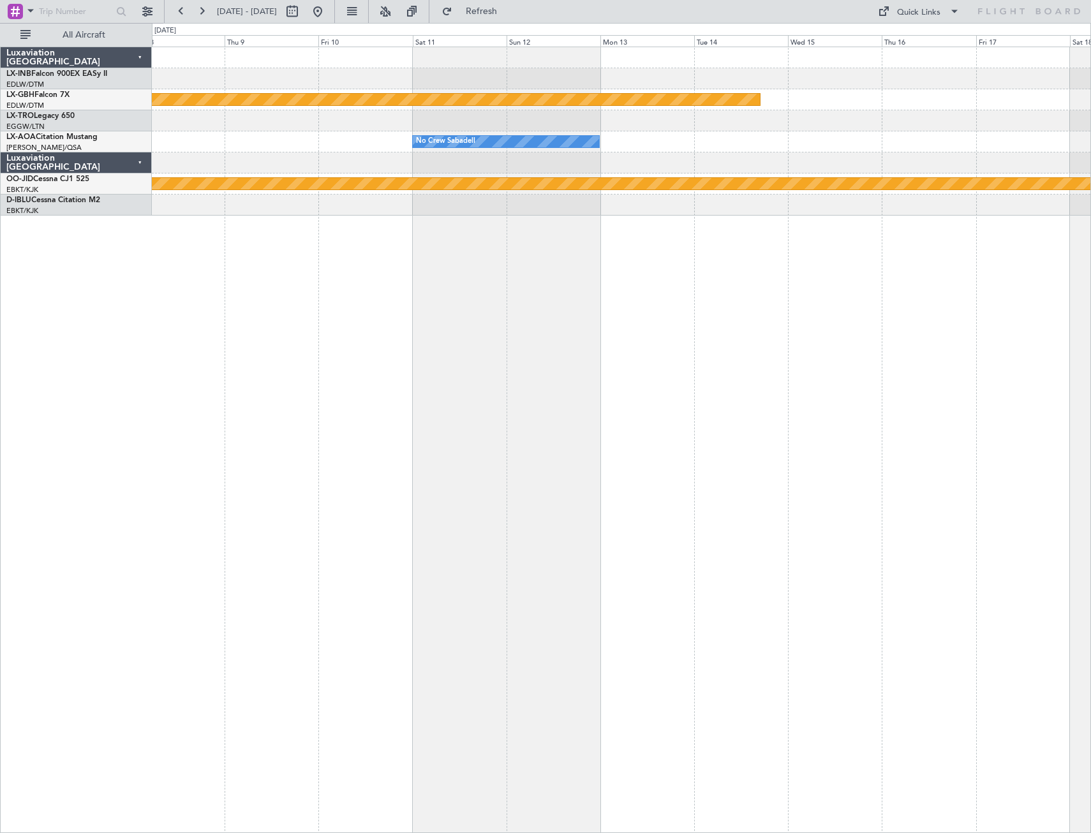
click at [478, 526] on div "Planned Maint Nurnberg No Crew Sabadell Planned Maint [GEOGRAPHIC_DATA] No Crew…" at bounding box center [621, 440] width 939 height 786
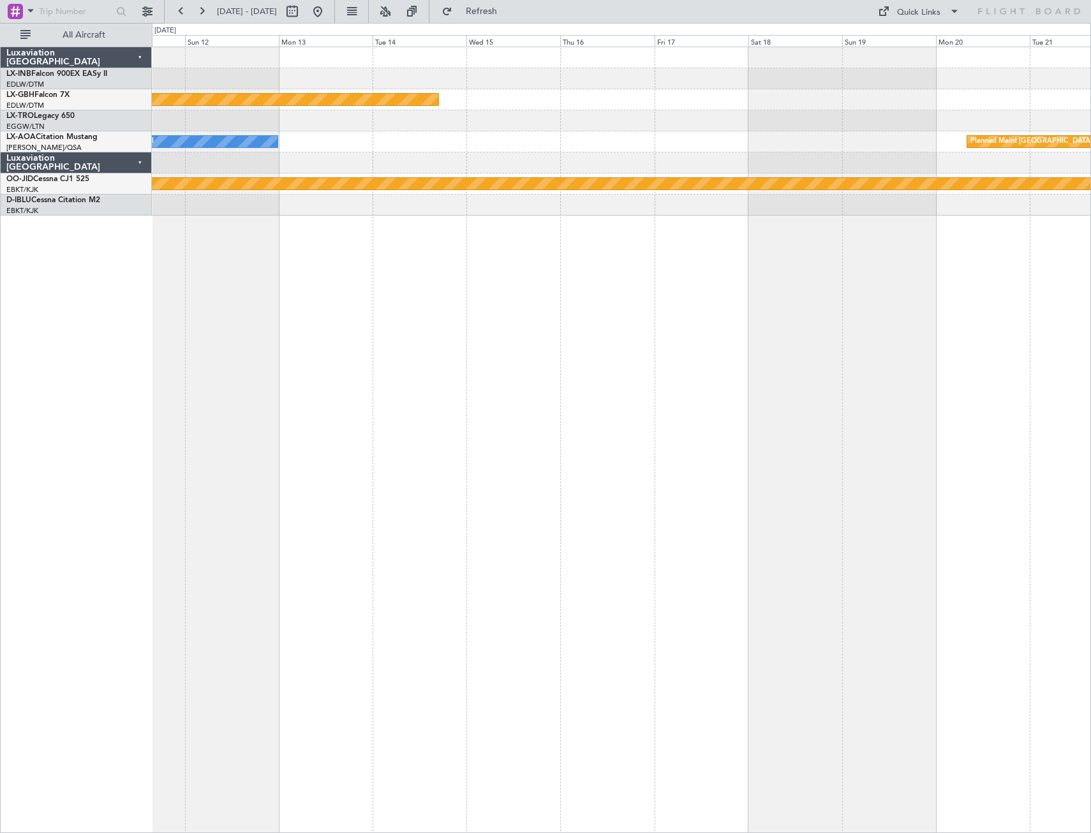
click at [446, 500] on div "Planned Maint Nurnberg No Crew Sabadell Planned Maint [GEOGRAPHIC_DATA] null [G…" at bounding box center [621, 440] width 939 height 786
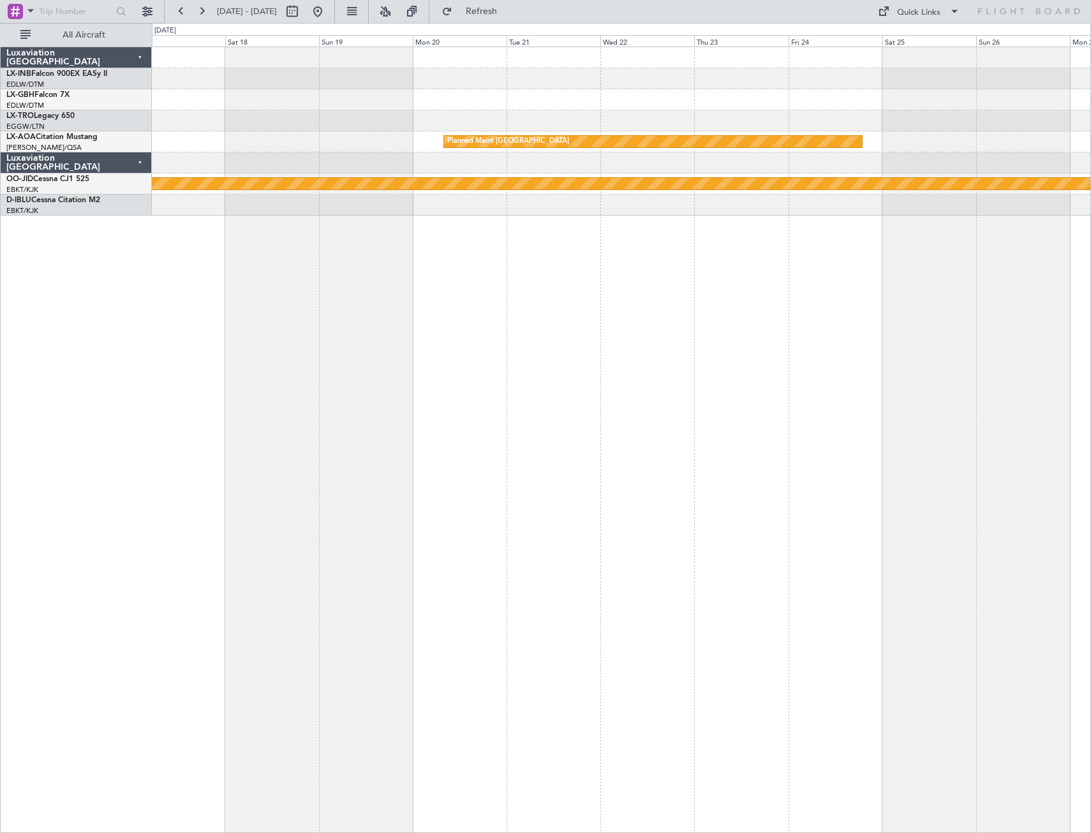
click at [388, 494] on div "Planned Maint [GEOGRAPHIC_DATA] null [GEOGRAPHIC_DATA]-[GEOGRAPHIC_DATA]" at bounding box center [621, 440] width 939 height 786
click at [441, 491] on div "Planned Maint [GEOGRAPHIC_DATA] null [GEOGRAPHIC_DATA]-[GEOGRAPHIC_DATA]" at bounding box center [621, 440] width 939 height 786
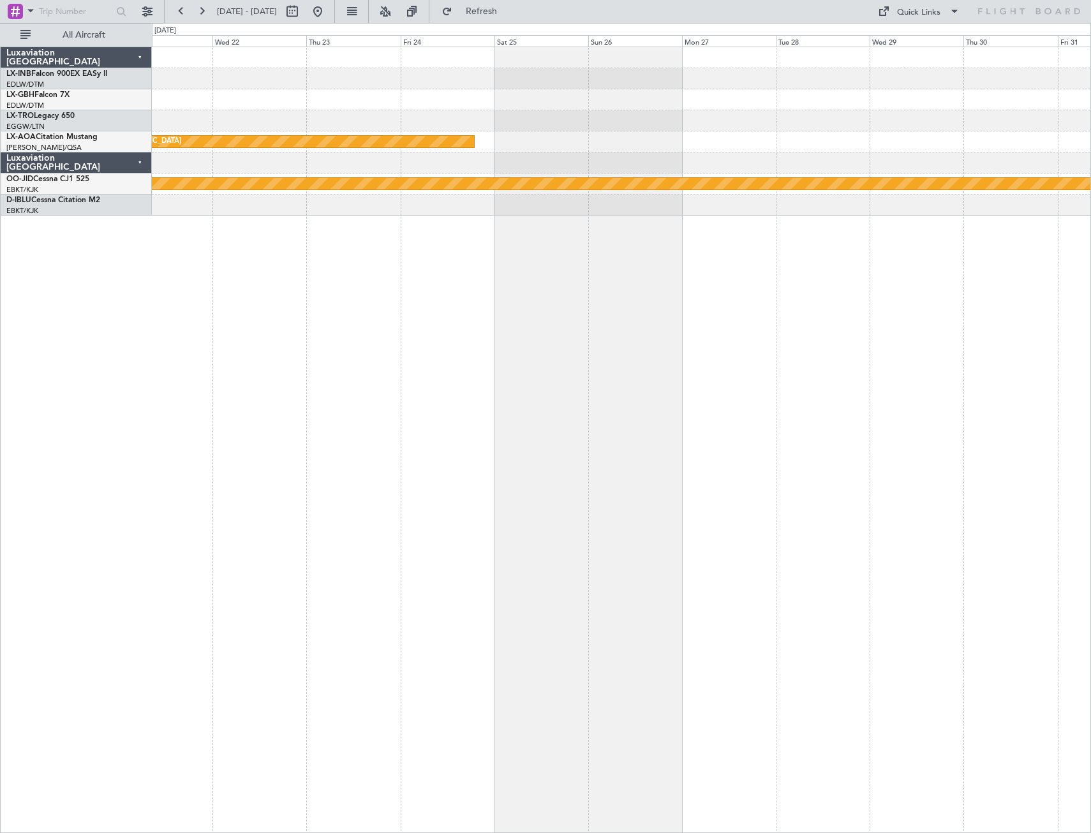
click at [434, 477] on div "Planned Maint [GEOGRAPHIC_DATA] null [GEOGRAPHIC_DATA]-[GEOGRAPHIC_DATA]" at bounding box center [621, 440] width 939 height 786
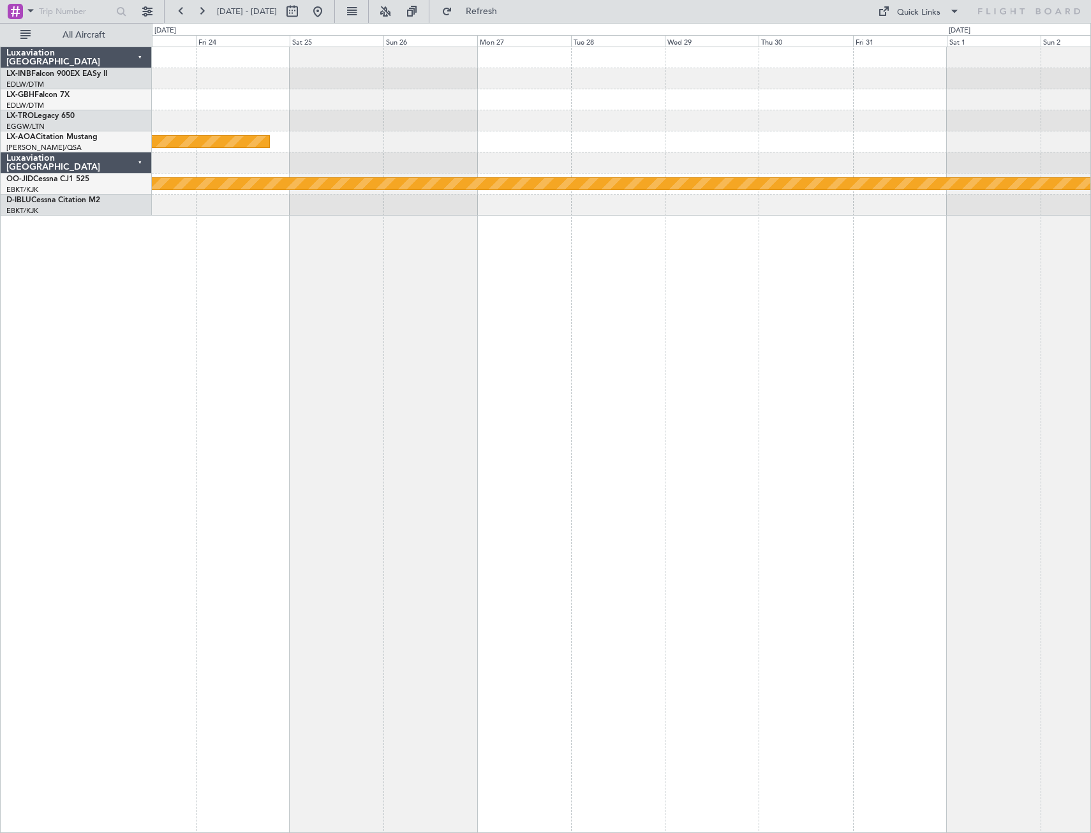
click at [418, 477] on div "Planned Maint Nurnberg Planned Maint [GEOGRAPHIC_DATA] (Riga Intl) Planned Main…" at bounding box center [621, 440] width 939 height 786
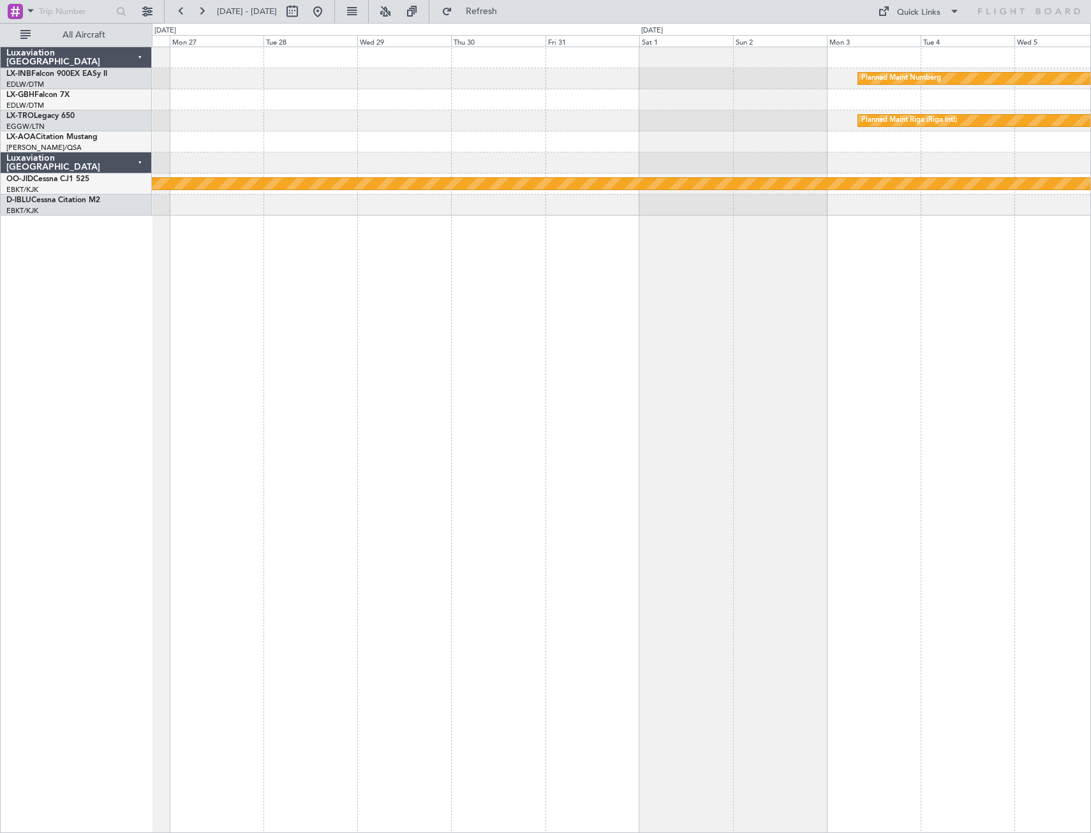
click at [428, 461] on div "Planned Maint Nurnberg Planned Maint [GEOGRAPHIC_DATA] (Riga Intl) Planned Main…" at bounding box center [621, 440] width 939 height 786
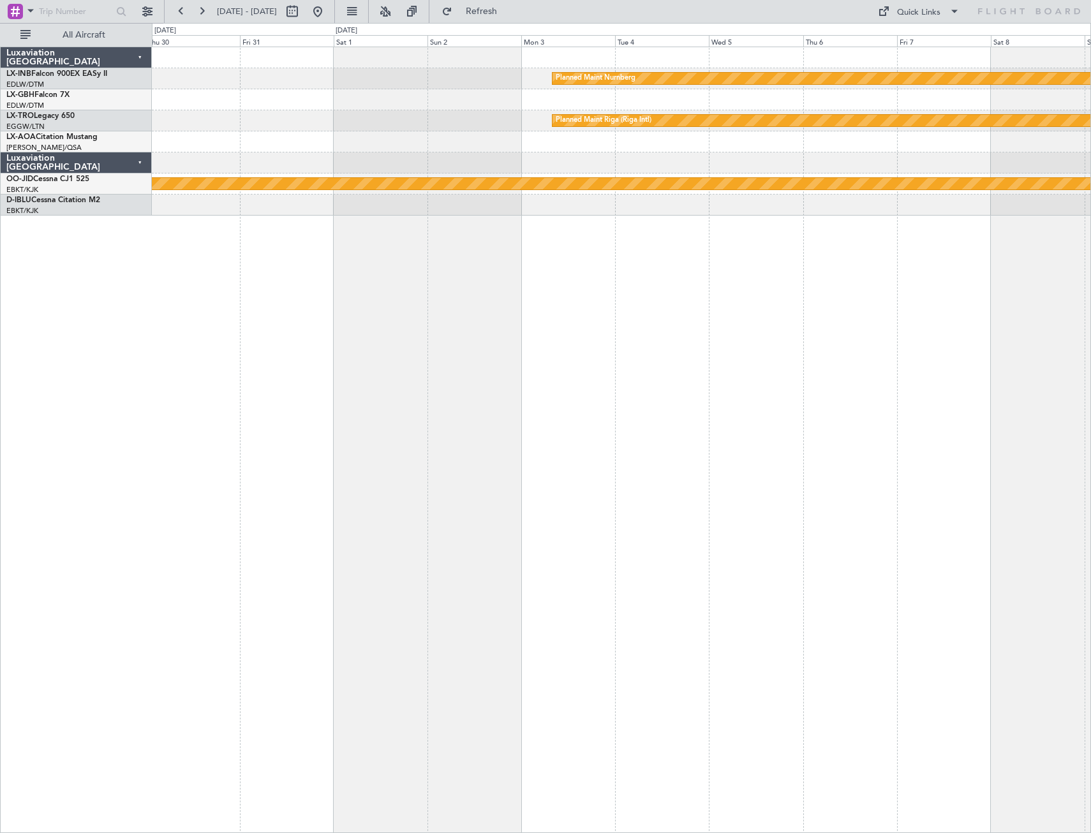
click at [358, 453] on div "Planned Maint Nurnberg Planned Maint [GEOGRAPHIC_DATA] (Riga Intl) null [GEOGRA…" at bounding box center [621, 440] width 939 height 786
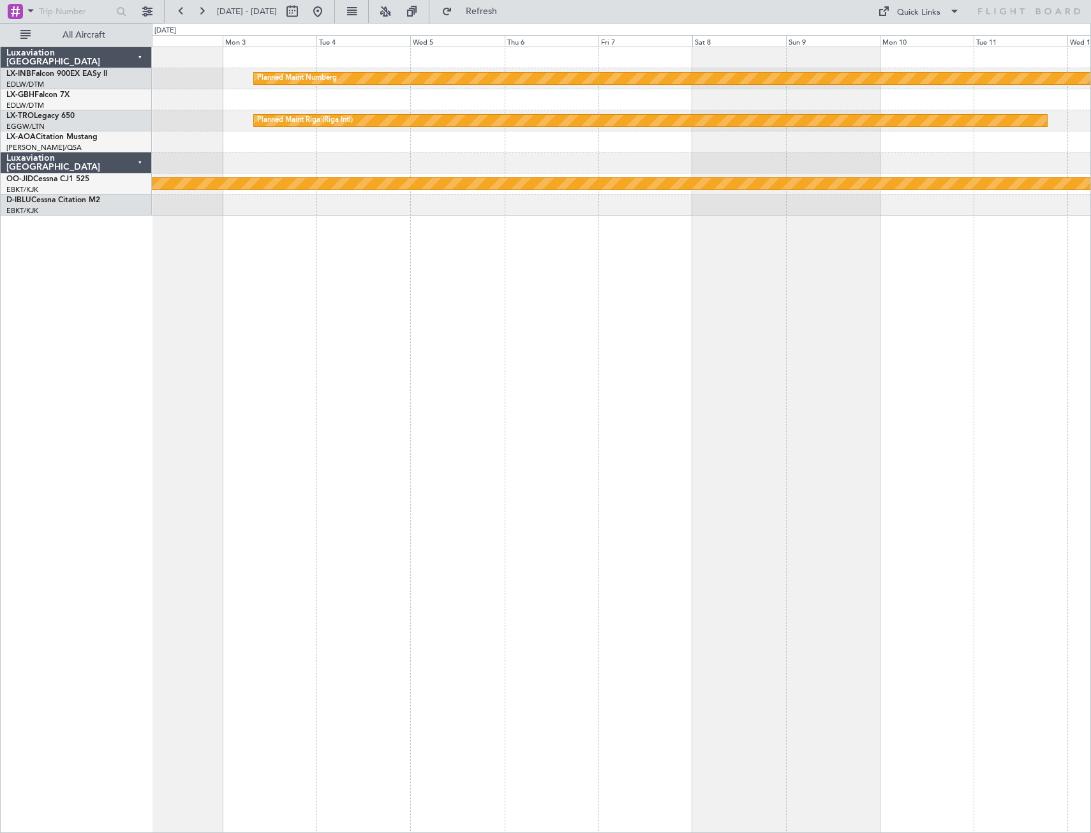
click at [447, 432] on div "Planned Maint Nurnberg Planned Maint [GEOGRAPHIC_DATA] (Riga Intl) null [GEOGRA…" at bounding box center [621, 440] width 939 height 786
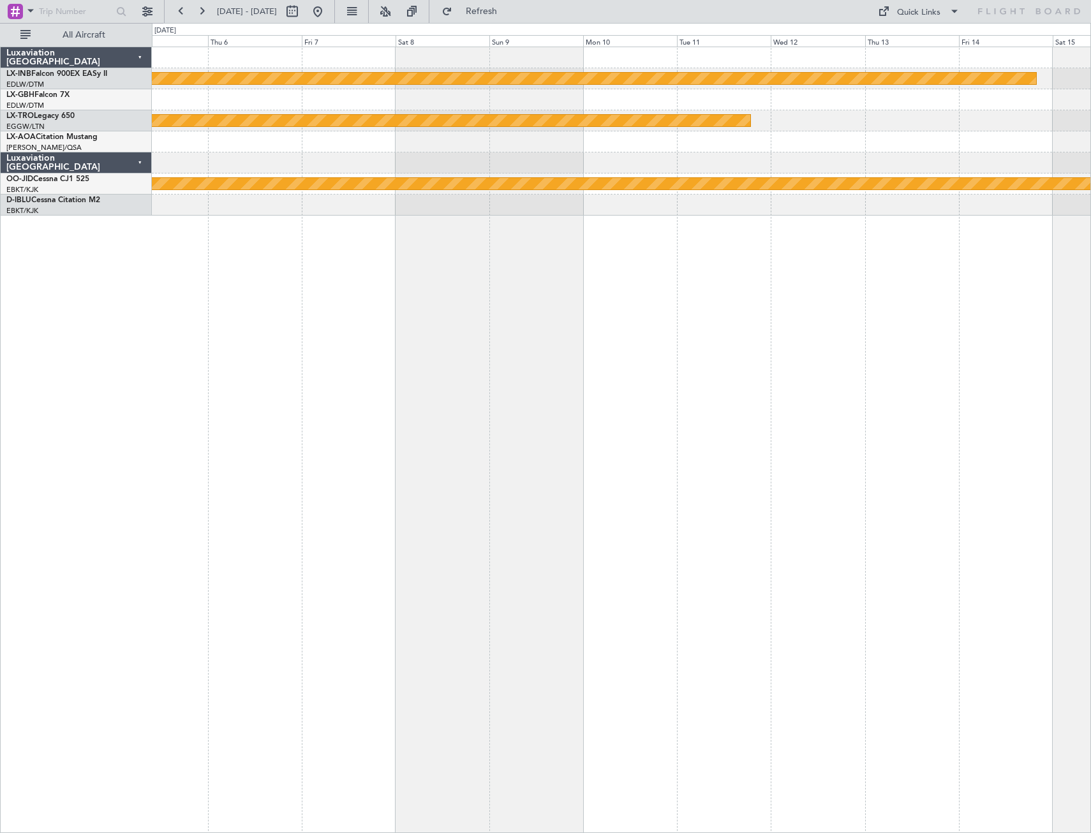
click at [445, 431] on div "Planned Maint Nurnberg Planned Maint [GEOGRAPHIC_DATA] (Riga Intl) null [GEOGRA…" at bounding box center [621, 440] width 939 height 786
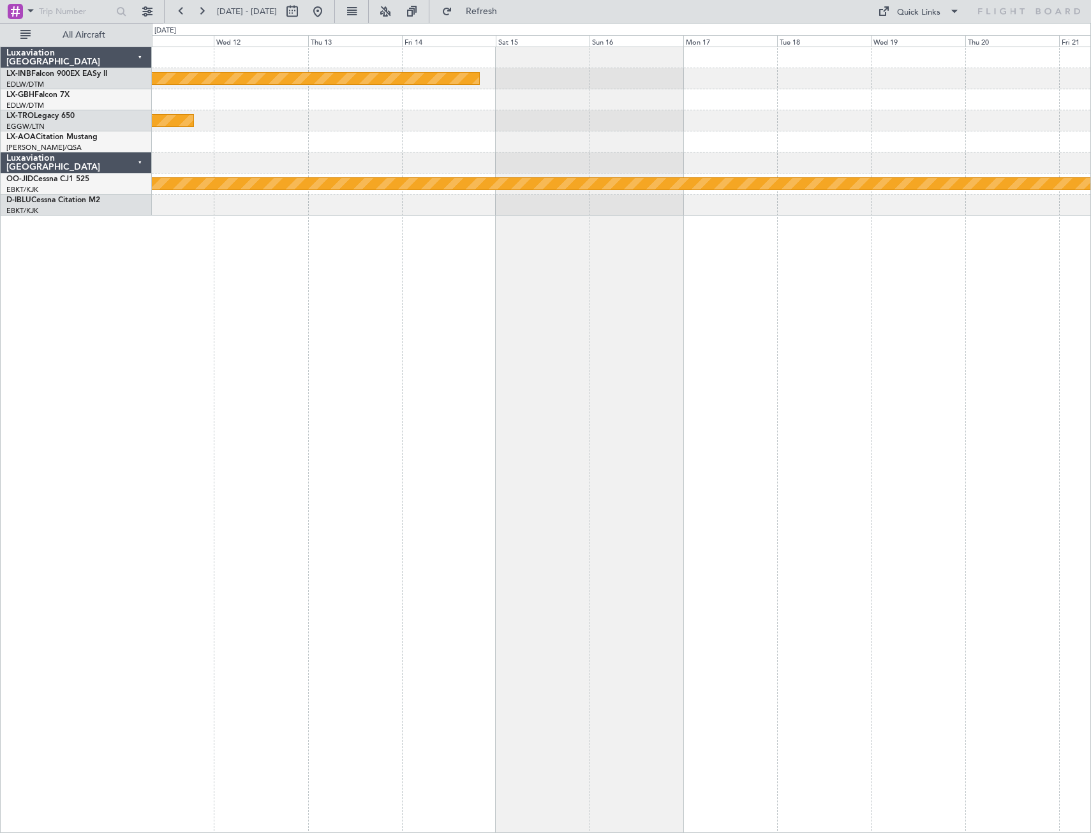
click at [388, 431] on div "Planned Maint Nurnberg Planned Maint [GEOGRAPHIC_DATA] (Riga Intl) null [GEOGRA…" at bounding box center [621, 440] width 939 height 786
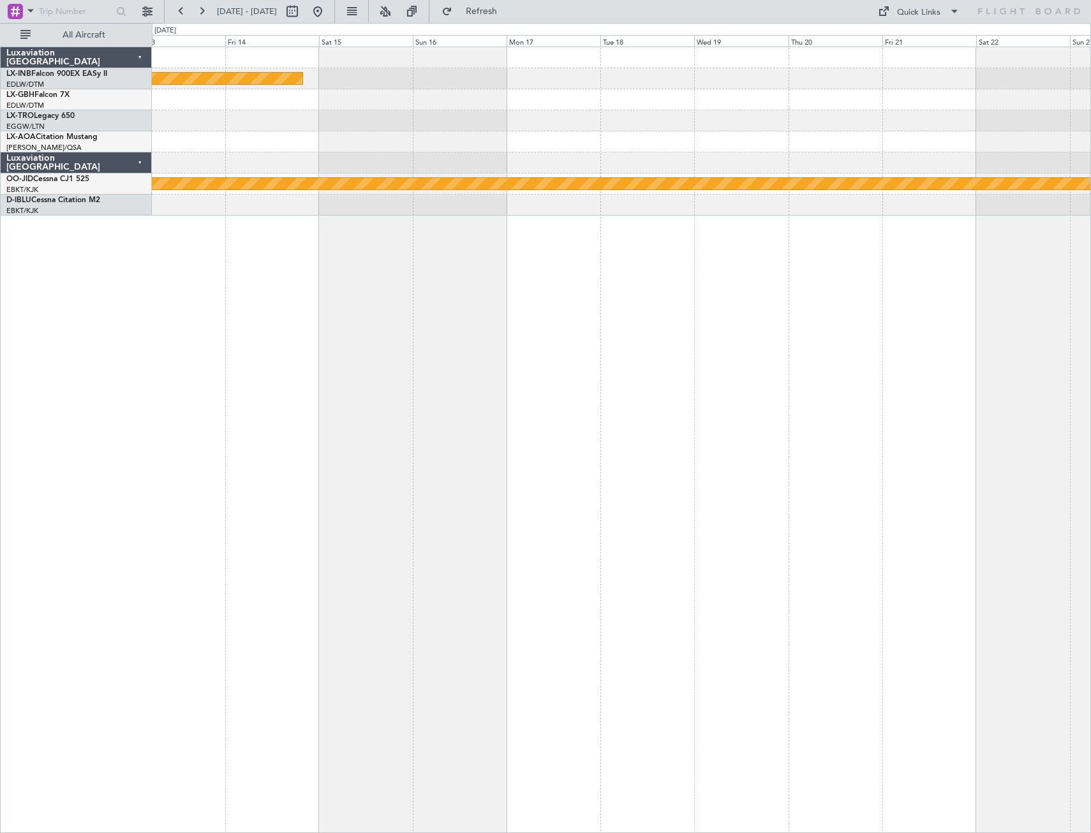
click at [436, 423] on div "Planned Maint Nurnberg Planned Maint [GEOGRAPHIC_DATA] (Riga Intl) null [GEOGRA…" at bounding box center [621, 440] width 939 height 786
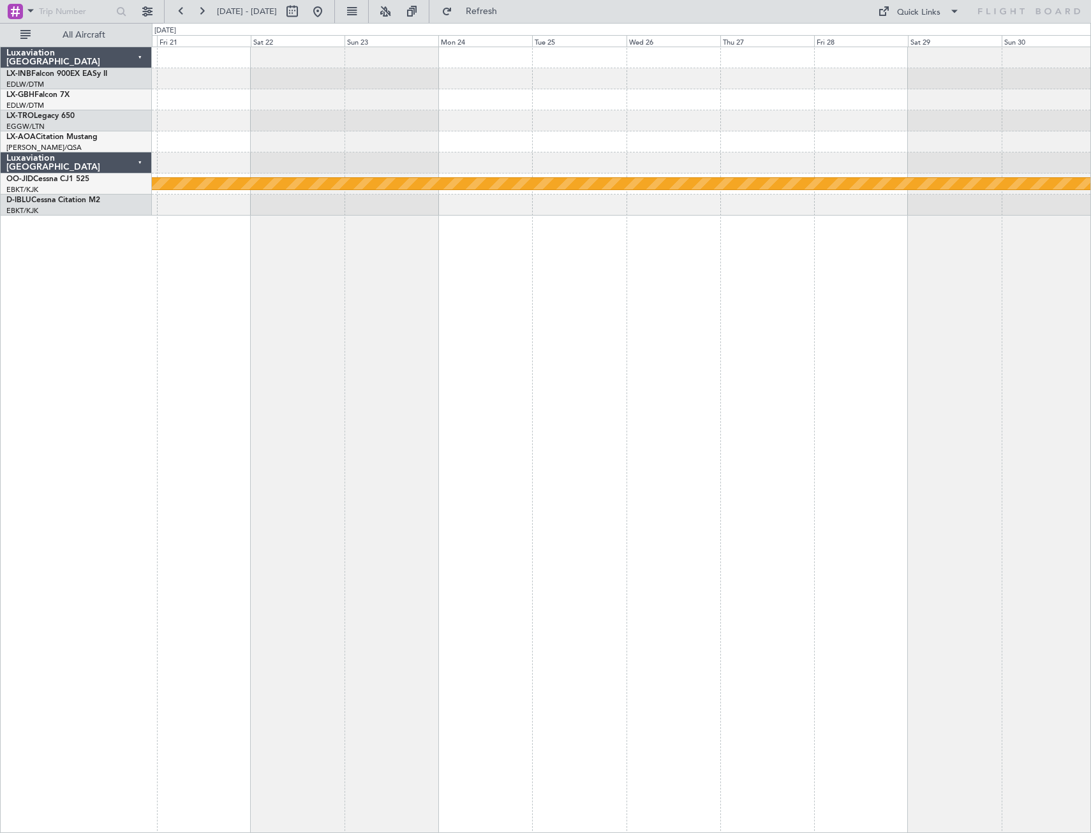
click at [422, 402] on div "null [GEOGRAPHIC_DATA]-[GEOGRAPHIC_DATA]" at bounding box center [621, 440] width 939 height 786
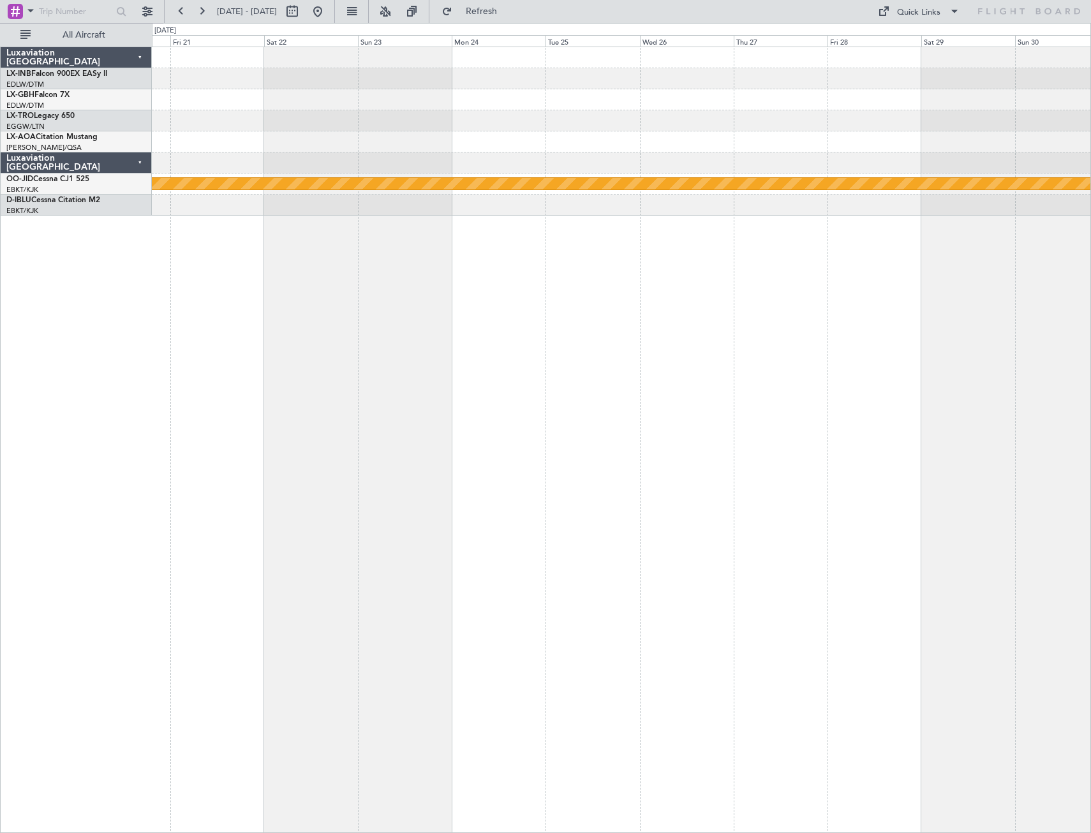
click at [937, 371] on div "null [GEOGRAPHIC_DATA]-[GEOGRAPHIC_DATA]" at bounding box center [621, 440] width 939 height 786
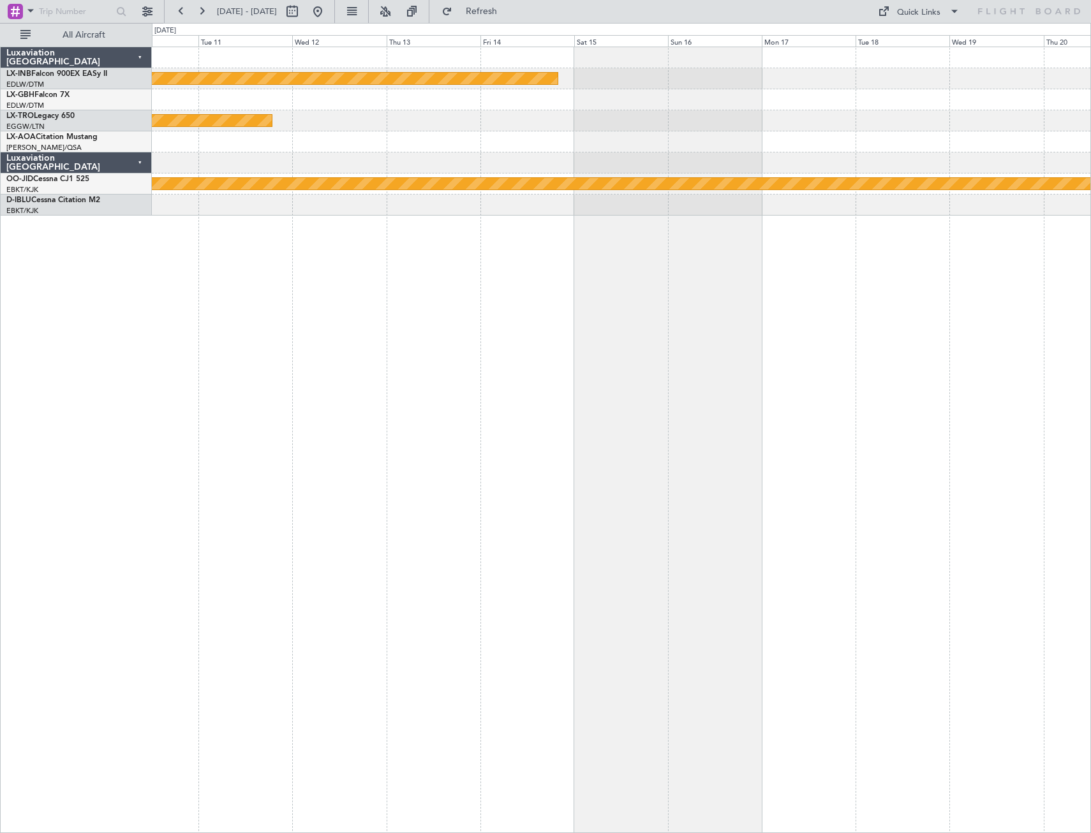
click at [863, 372] on div "Planned Maint Nurnberg Planned Maint [GEOGRAPHIC_DATA] (Riga Intl) null [GEOGRA…" at bounding box center [621, 440] width 939 height 786
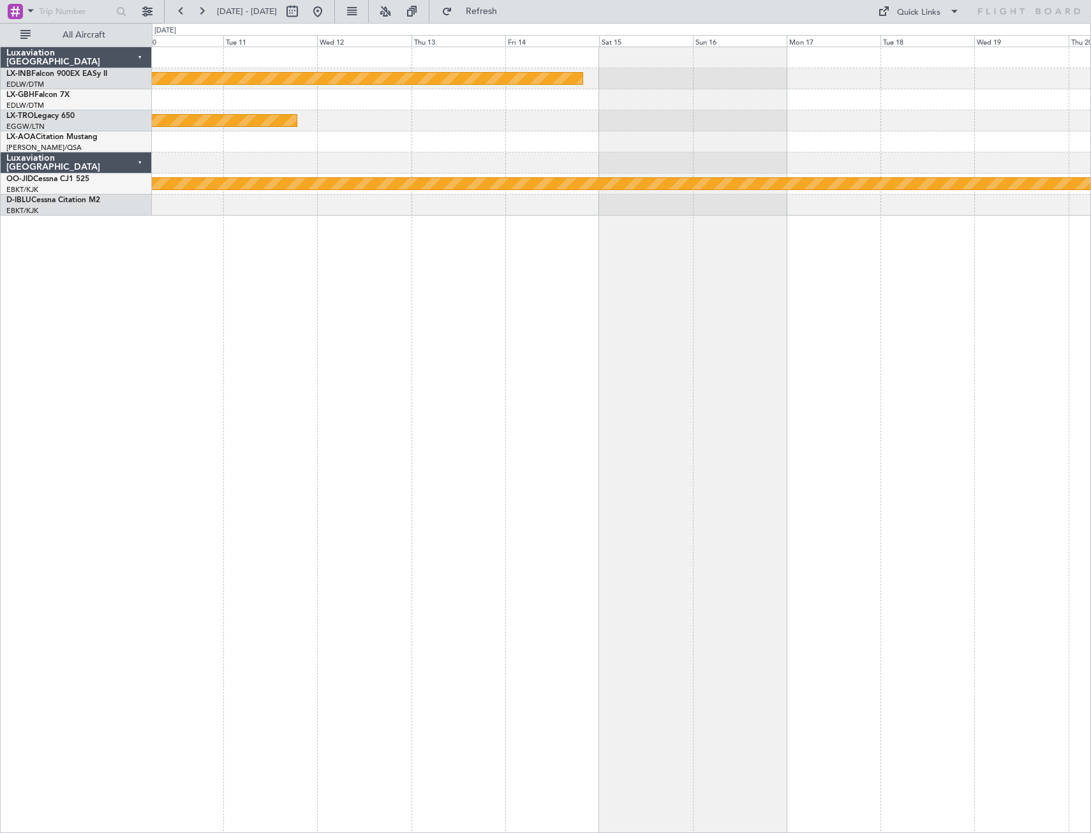
click at [715, 384] on div "Planned Maint Nurnberg Planned Maint [GEOGRAPHIC_DATA] (Riga Intl) null [GEOGRA…" at bounding box center [621, 440] width 939 height 786
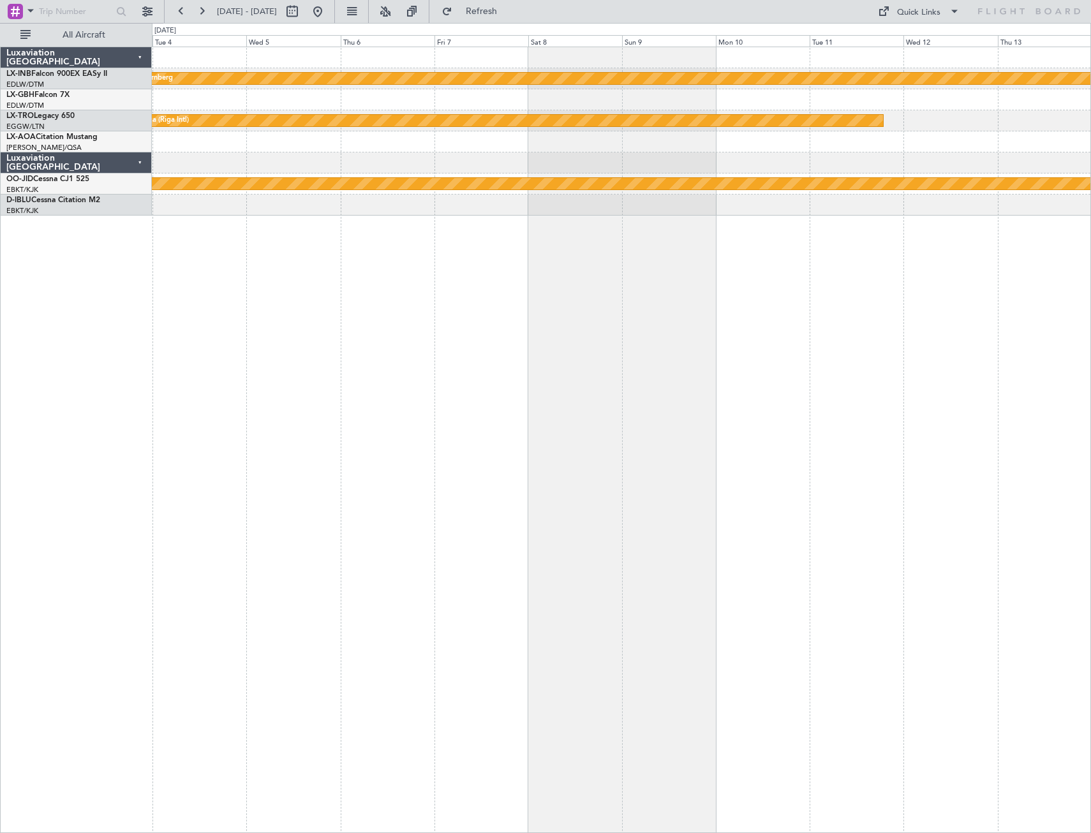
click at [750, 395] on div "Planned Maint Nurnberg Planned Maint [GEOGRAPHIC_DATA] (Riga Intl) null [GEOGRA…" at bounding box center [621, 440] width 939 height 786
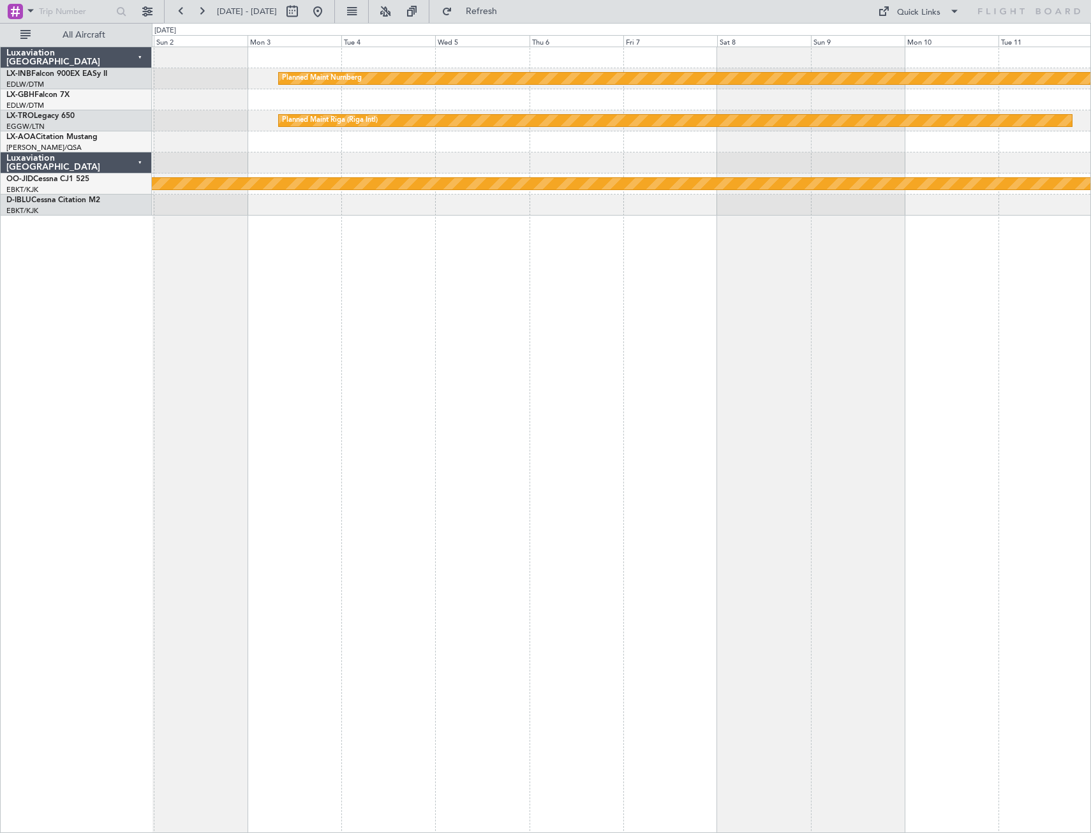
click at [663, 415] on div "Planned Maint Nurnberg Planned Maint [GEOGRAPHIC_DATA] (Riga Intl) null [GEOGRA…" at bounding box center [621, 440] width 939 height 786
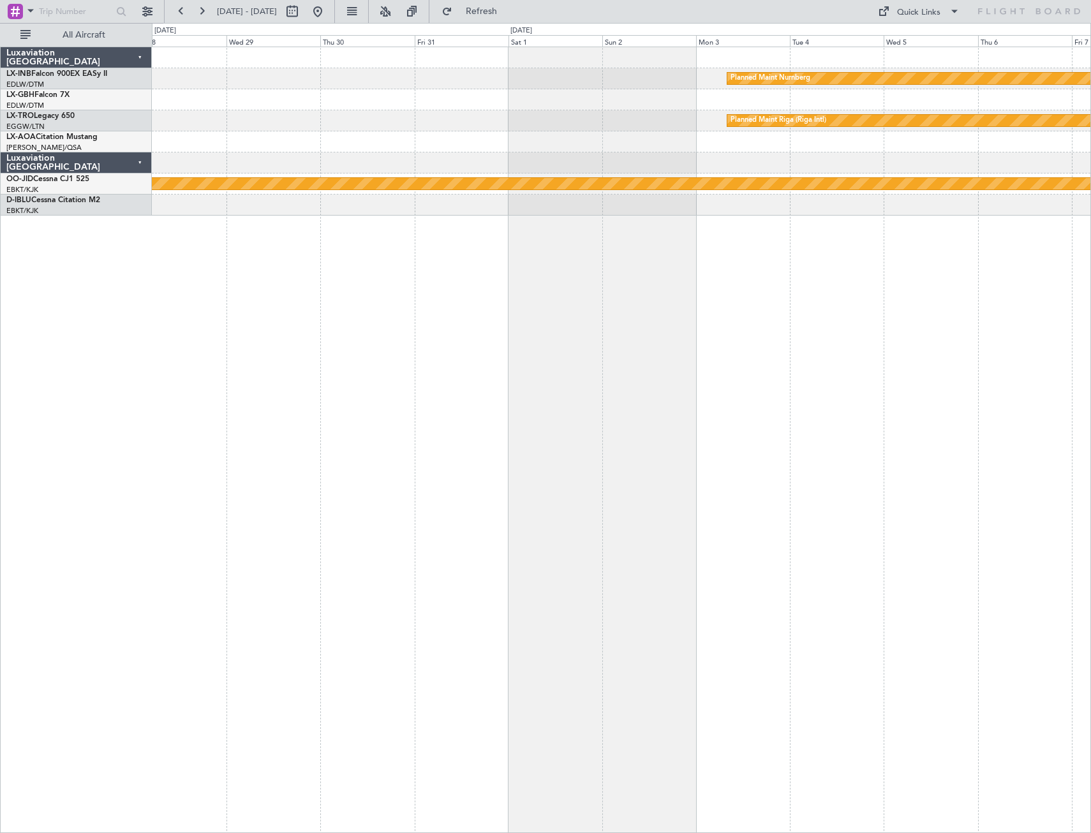
click at [826, 393] on div "Planned Maint Nurnberg Planned Maint [GEOGRAPHIC_DATA] (Riga Intl) null [GEOGRA…" at bounding box center [621, 440] width 939 height 786
